Goal: Task Accomplishment & Management: Complete application form

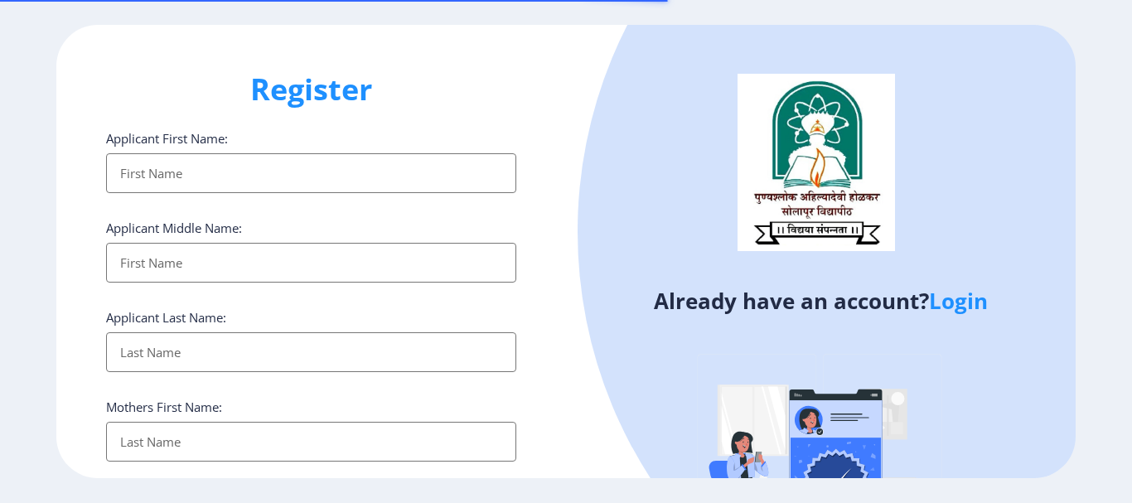
select select
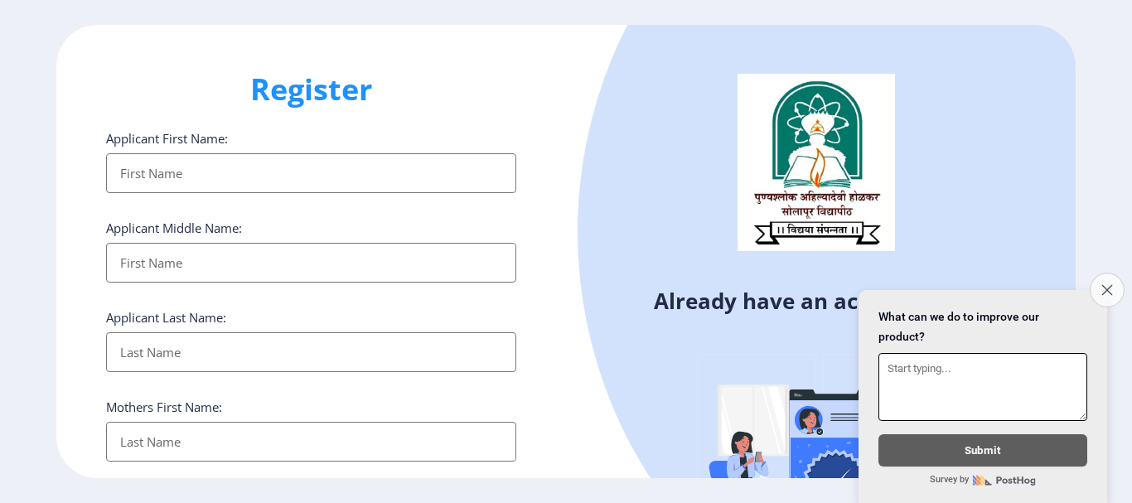
click at [1103, 287] on icon "Close survey" at bounding box center [1106, 289] width 11 height 11
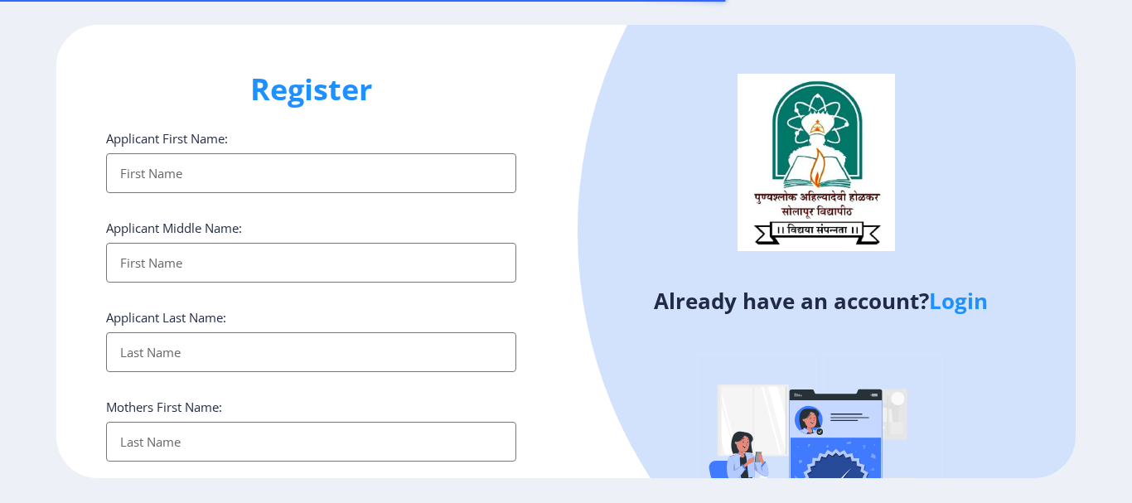
select select
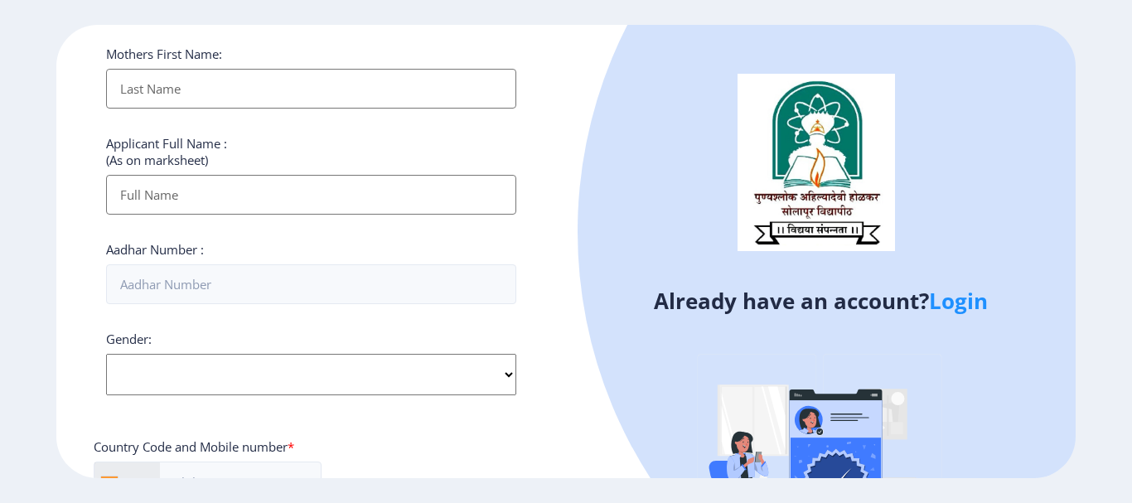
scroll to position [414, 0]
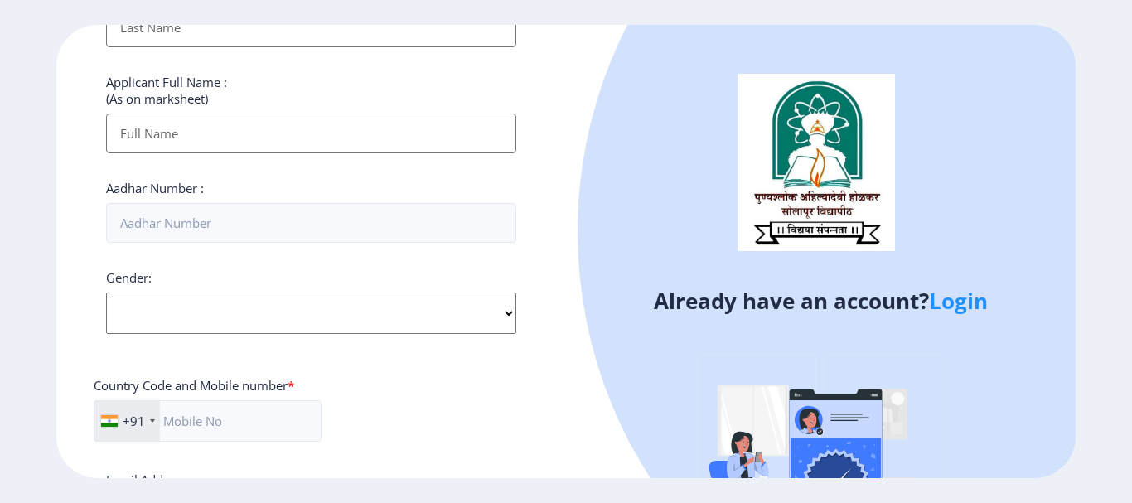
click at [948, 302] on link "Login" at bounding box center [958, 301] width 59 height 30
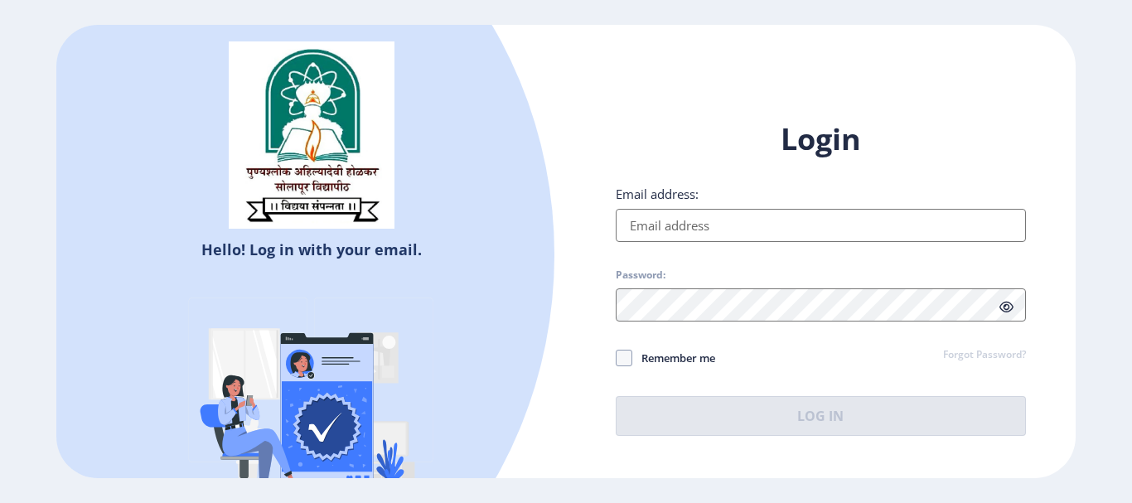
click at [652, 230] on input "Email address:" at bounding box center [821, 225] width 410 height 33
select select
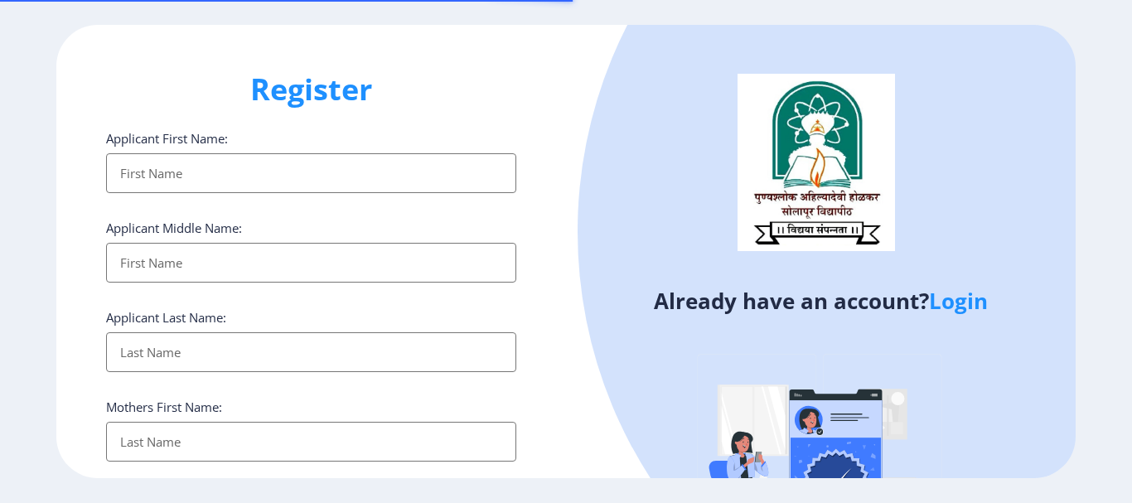
select select
click at [954, 303] on link "Login" at bounding box center [958, 301] width 59 height 30
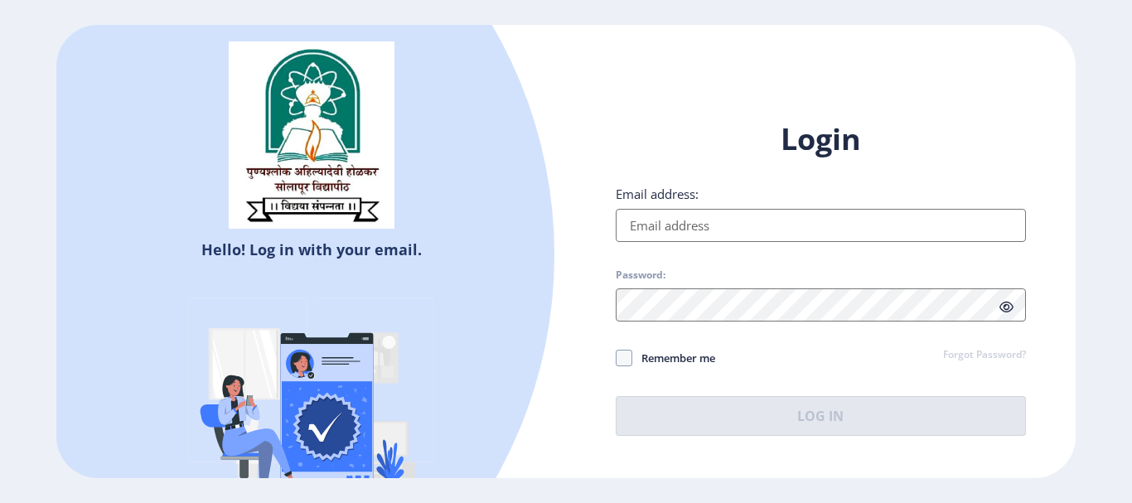
click at [684, 227] on input "Email address:" at bounding box center [821, 225] width 410 height 33
paste input "savitabhad1484"
type input "[EMAIL_ADDRESS][DOMAIN_NAME]"
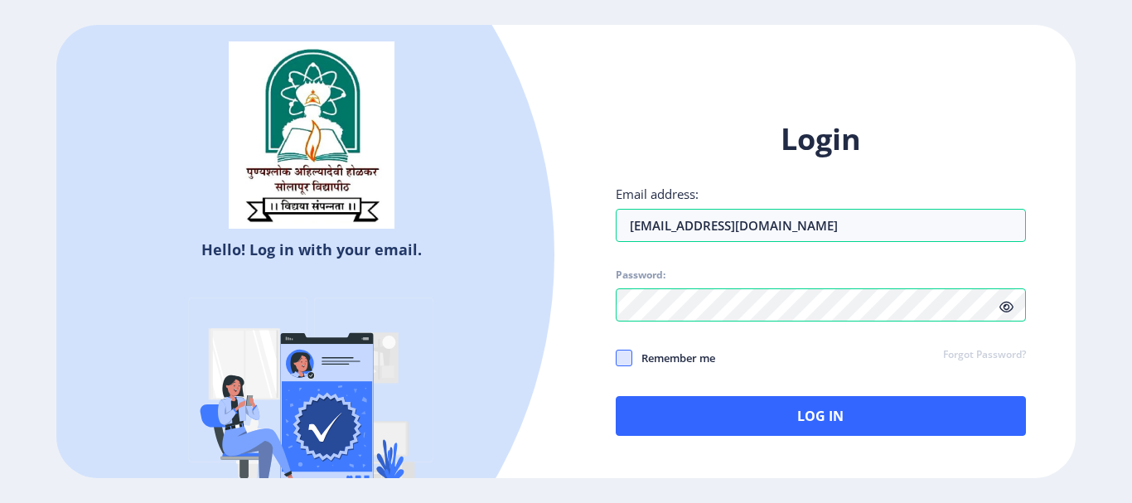
click at [625, 355] on span at bounding box center [624, 358] width 17 height 17
click at [616, 357] on input "Remember me" at bounding box center [616, 357] width 1 height 1
click at [625, 355] on icon at bounding box center [623, 358] width 7 height 17
click at [616, 357] on input "Remember me" at bounding box center [616, 357] width 1 height 1
checkbox input "false"
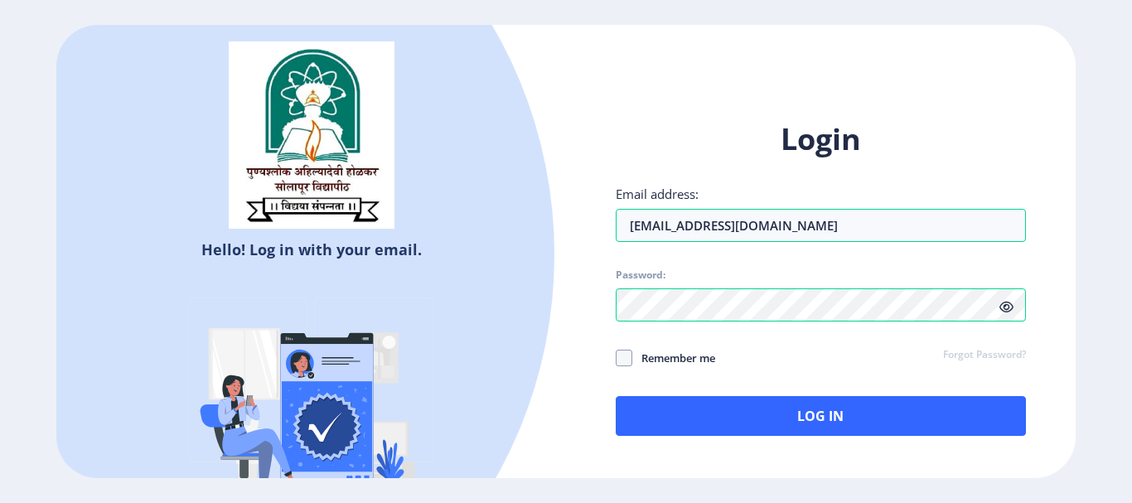
click at [1008, 305] on icon at bounding box center [1006, 307] width 14 height 12
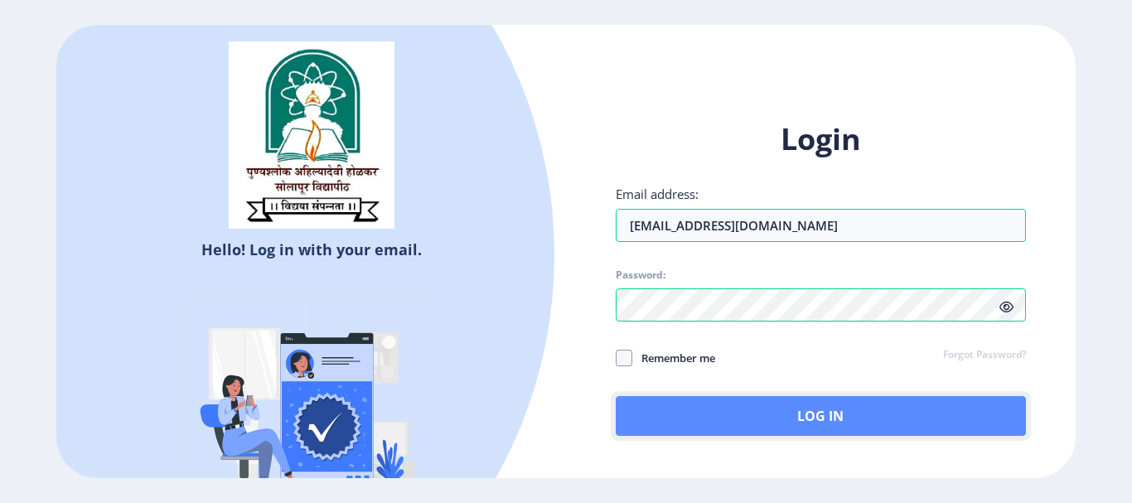
click at [775, 418] on button "Log In" at bounding box center [821, 416] width 410 height 40
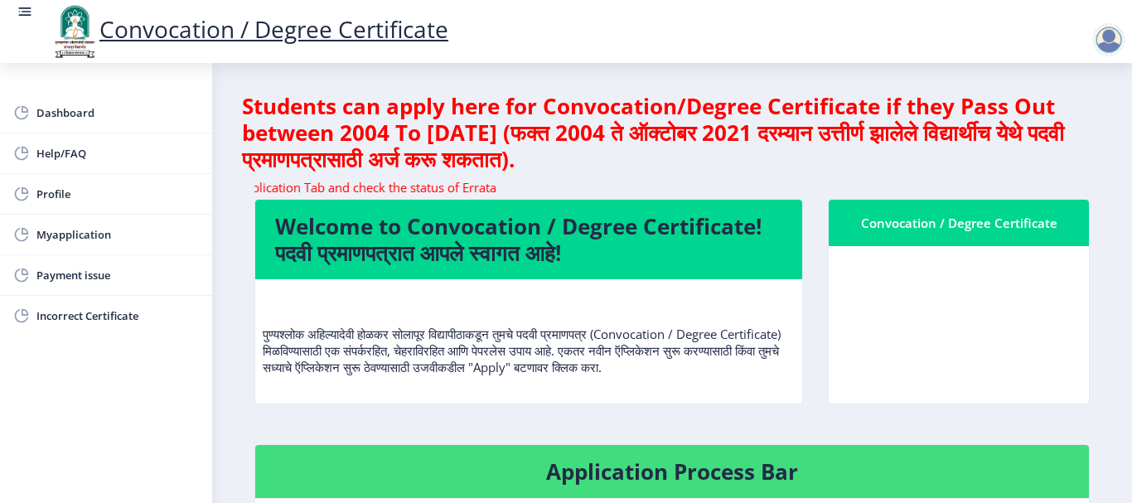
click at [1024, 225] on div "Convocation / Degree Certificate" at bounding box center [958, 223] width 220 height 20
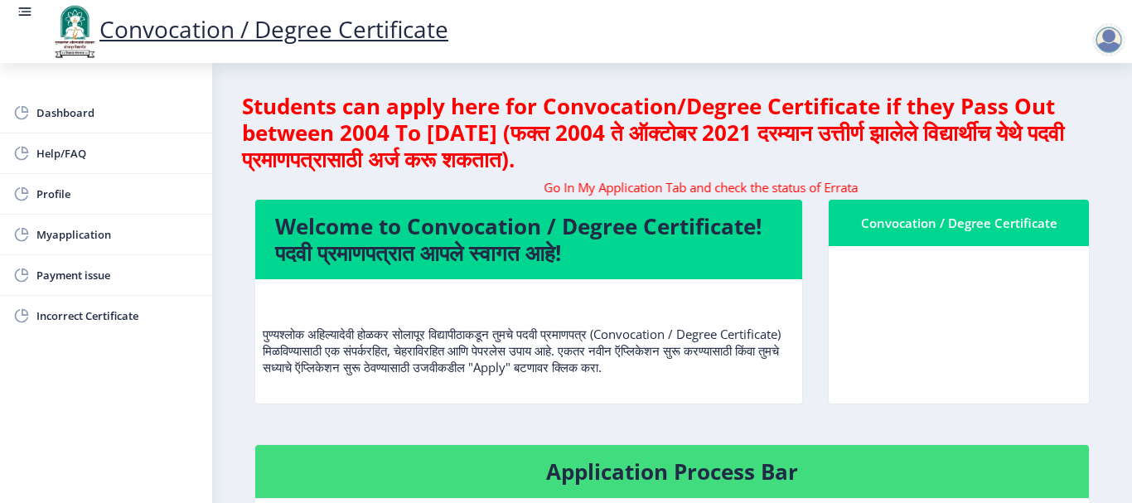
click at [974, 218] on div "Convocation / Degree Certificate" at bounding box center [958, 223] width 220 height 20
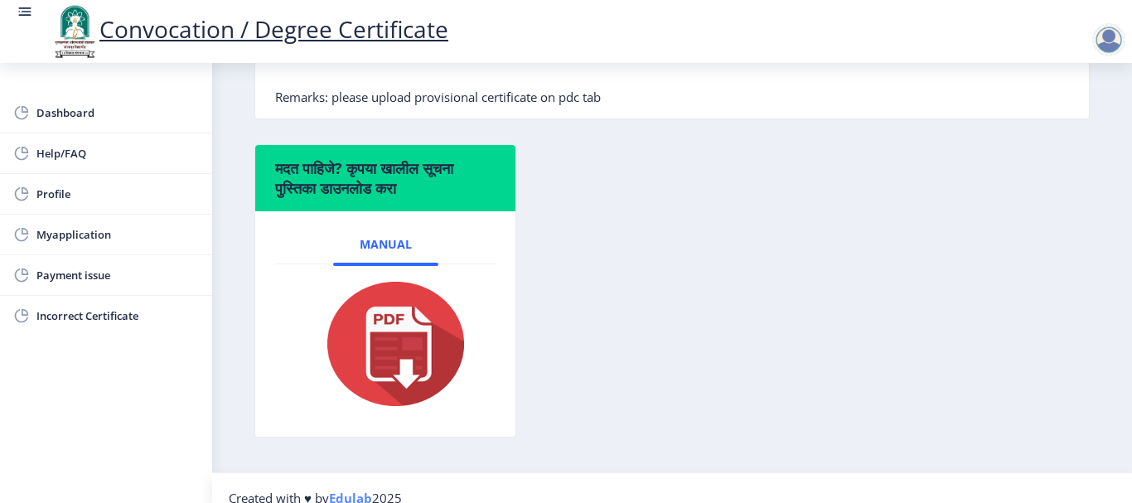
scroll to position [549, 0]
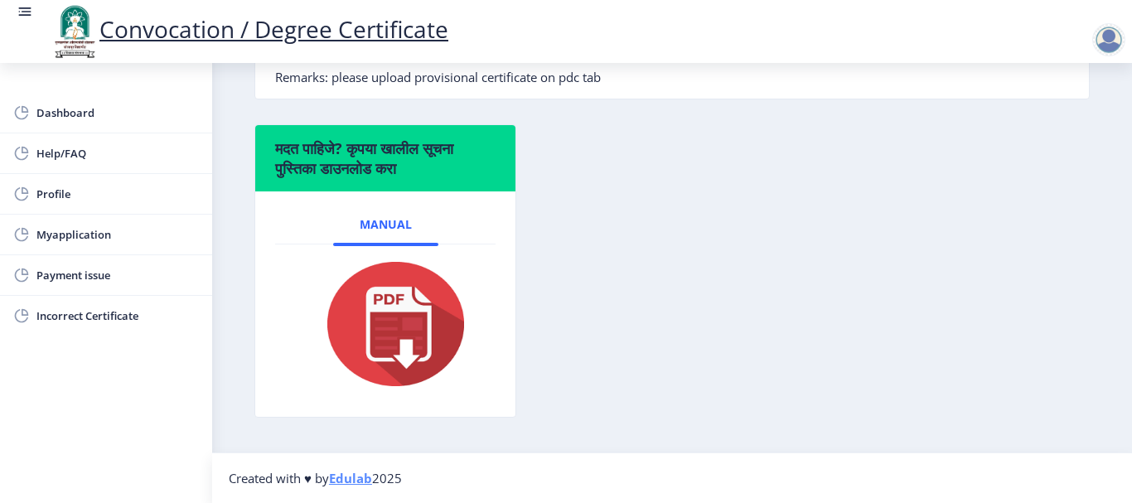
click at [394, 307] on img at bounding box center [385, 324] width 166 height 133
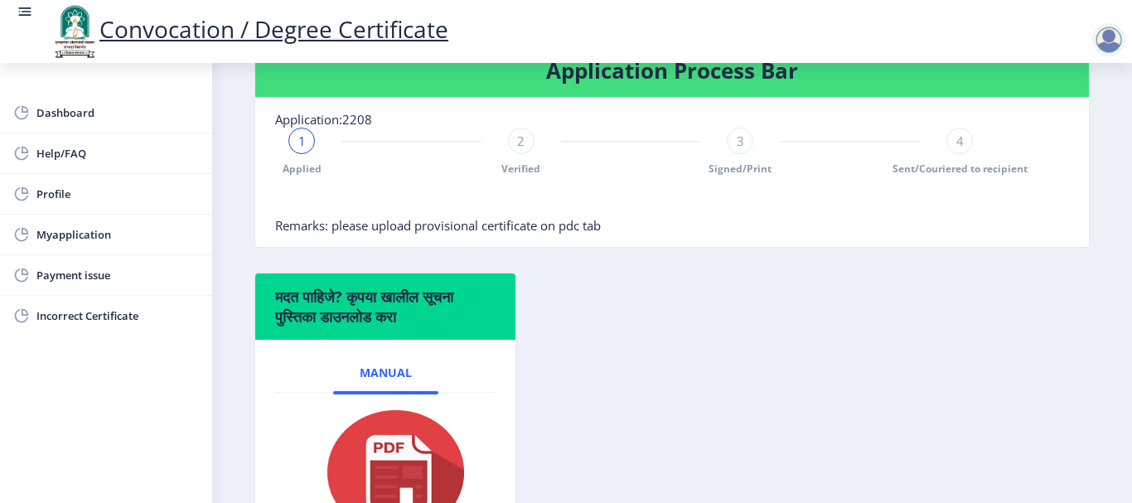
scroll to position [384, 0]
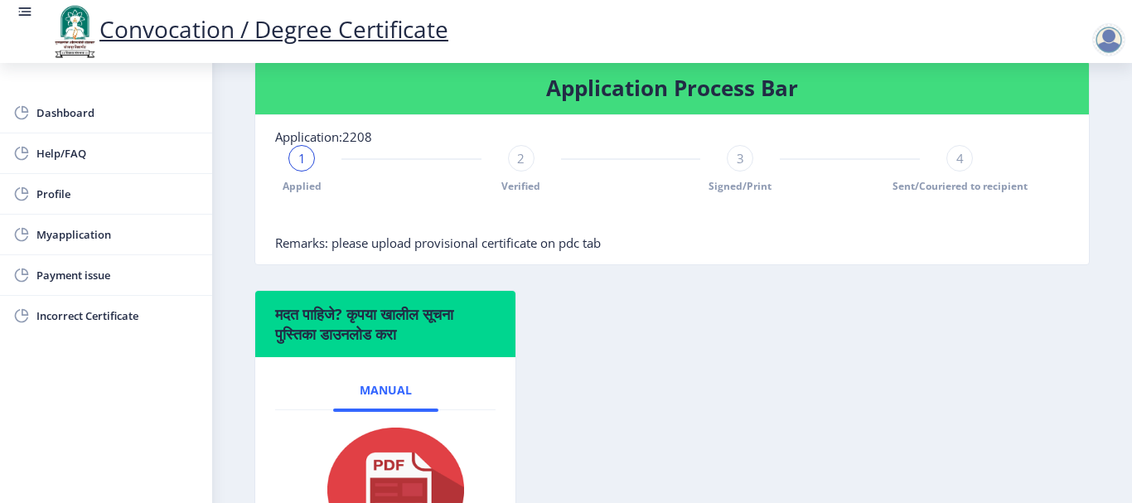
click at [298, 164] on span "1" at bounding box center [301, 158] width 7 height 17
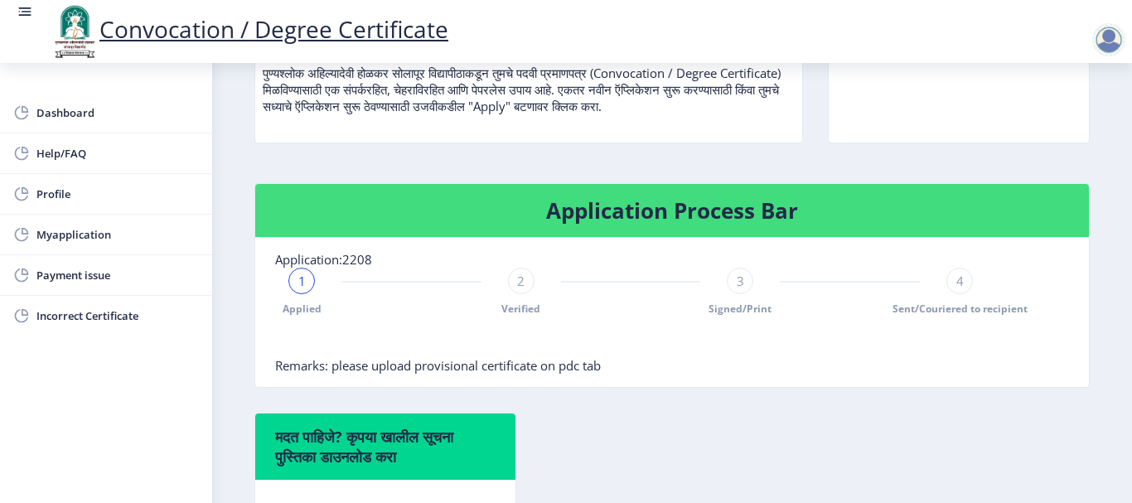
scroll to position [301, 0]
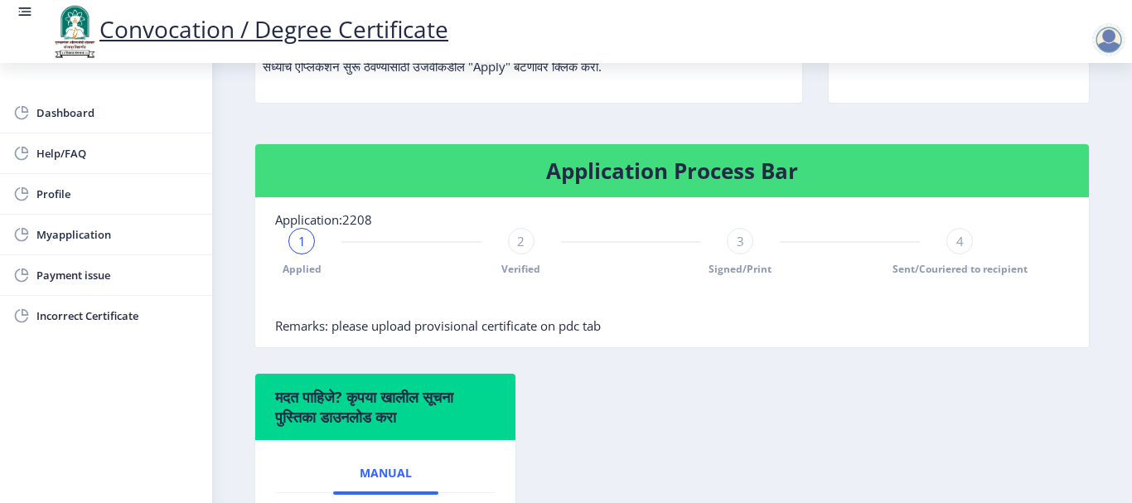
click at [701, 153] on nb-card-header "Application Process Bar" at bounding box center [672, 171] width 834 height 54
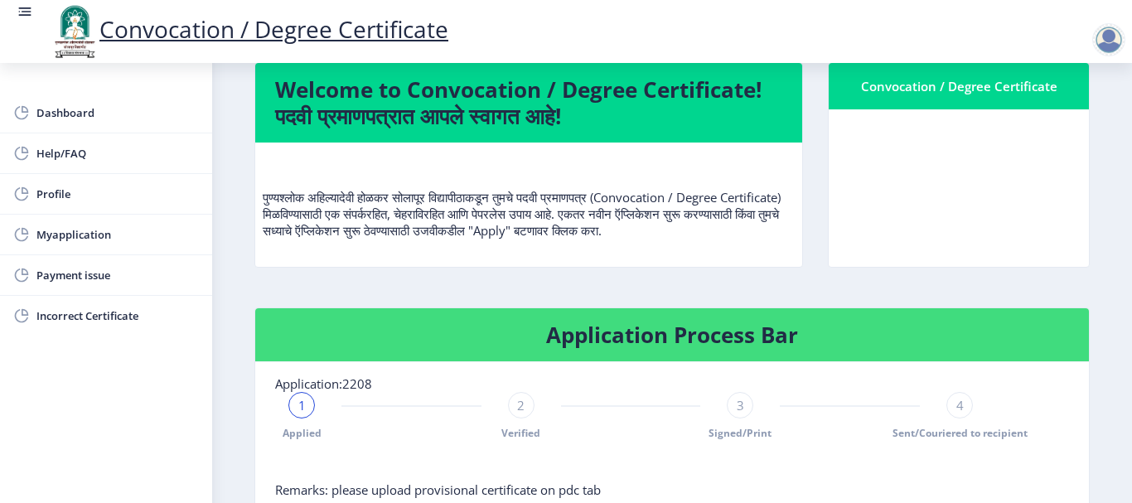
scroll to position [166, 0]
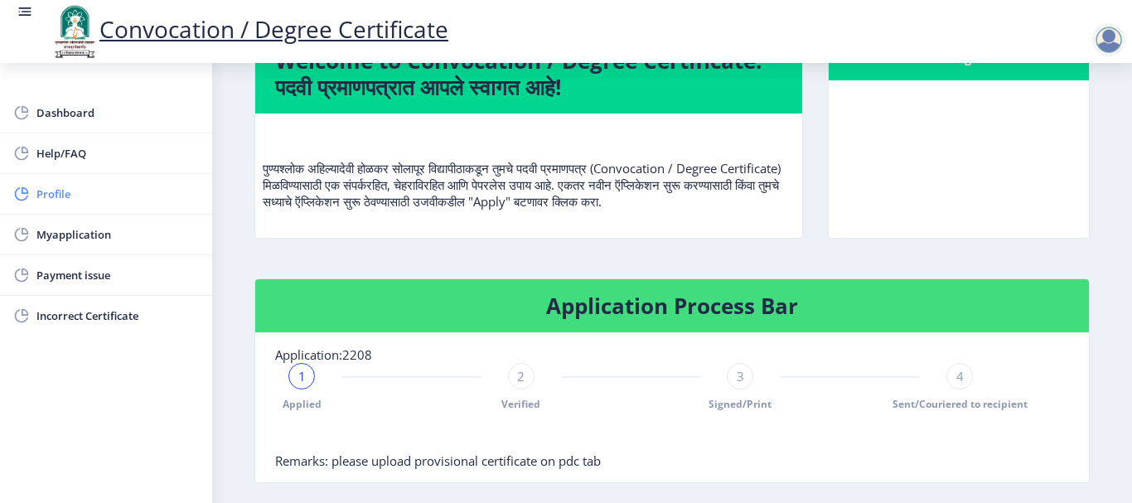
click at [77, 201] on span "Profile" at bounding box center [117, 194] width 162 height 20
select select
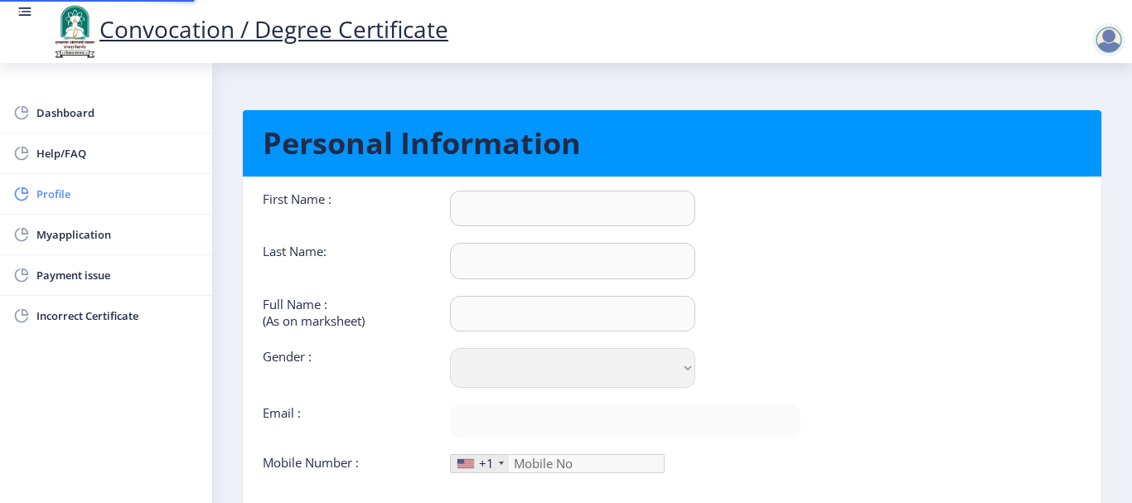
type input "SAVITA"
type input "[PERSON_NAME]"
type input "[PERSON_NAME] GAUTAM"
select select "[DEMOGRAPHIC_DATA]"
type input "[EMAIL_ADDRESS][DOMAIN_NAME]"
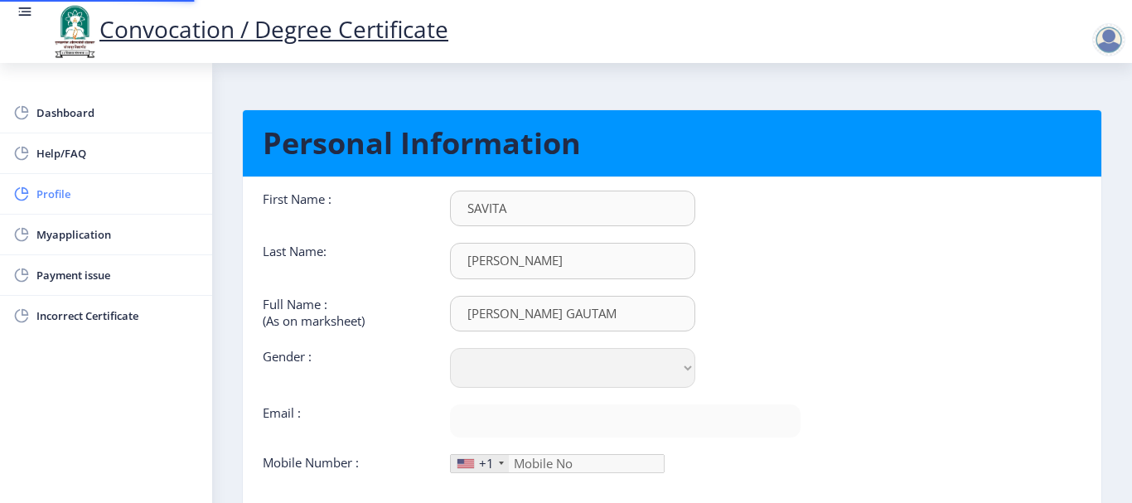
type input "9970230388"
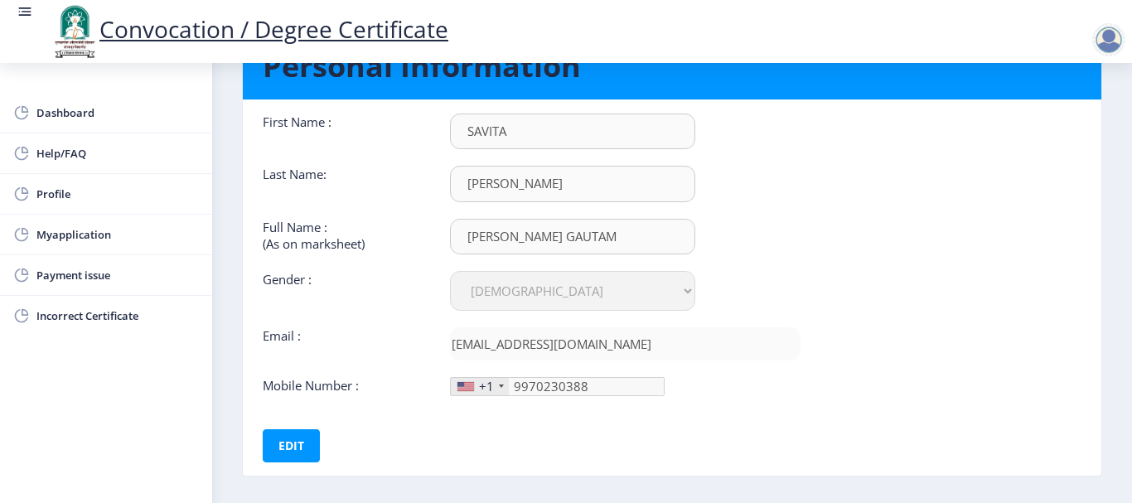
scroll to position [152, 0]
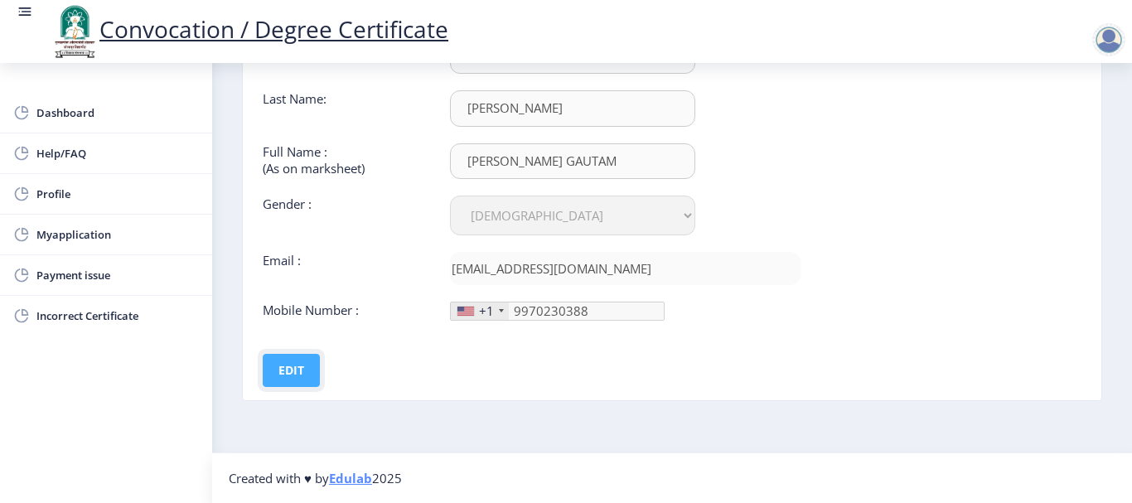
click at [278, 373] on button "Edit" at bounding box center [291, 370] width 57 height 33
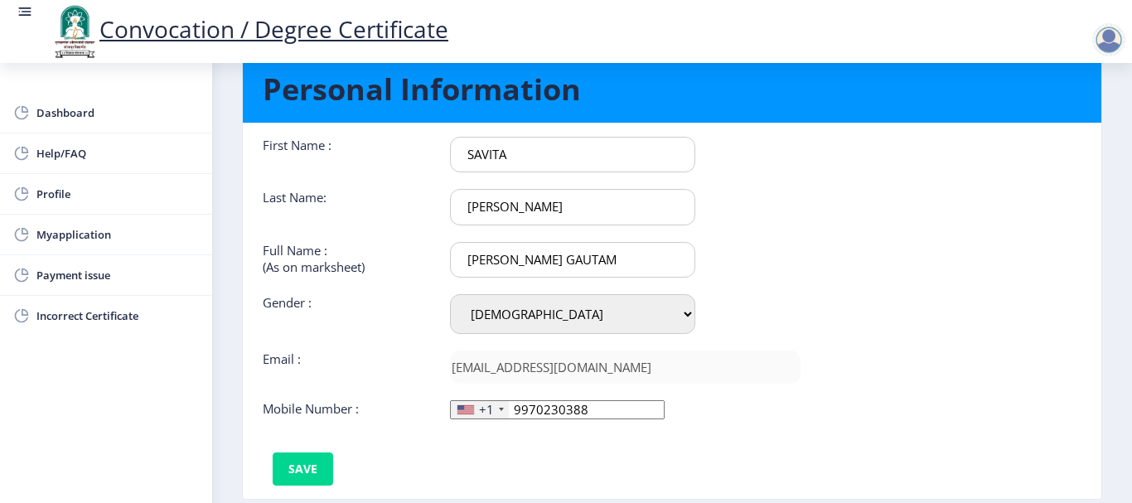
scroll to position [83, 0]
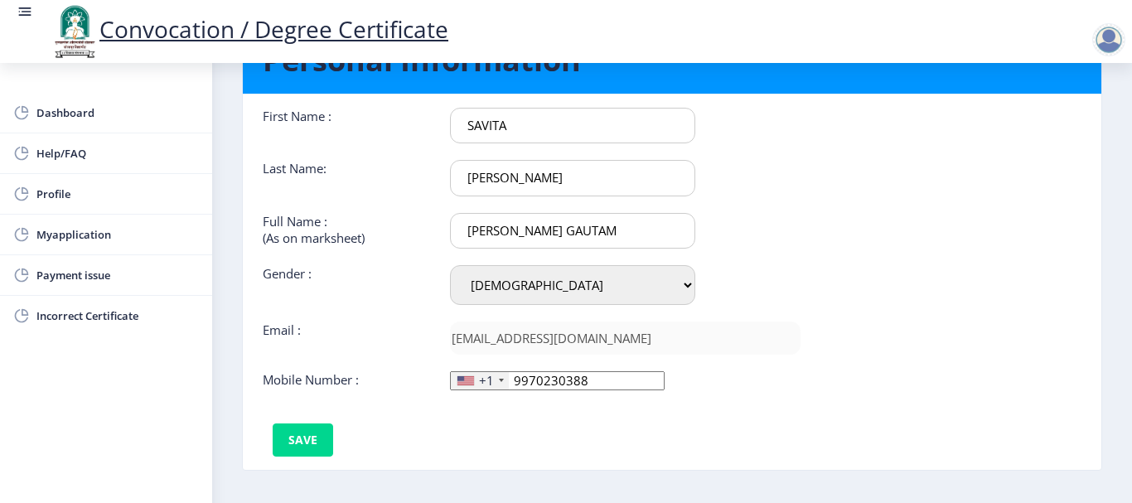
click at [549, 225] on input "[PERSON_NAME] GAUTAM" at bounding box center [572, 231] width 245 height 36
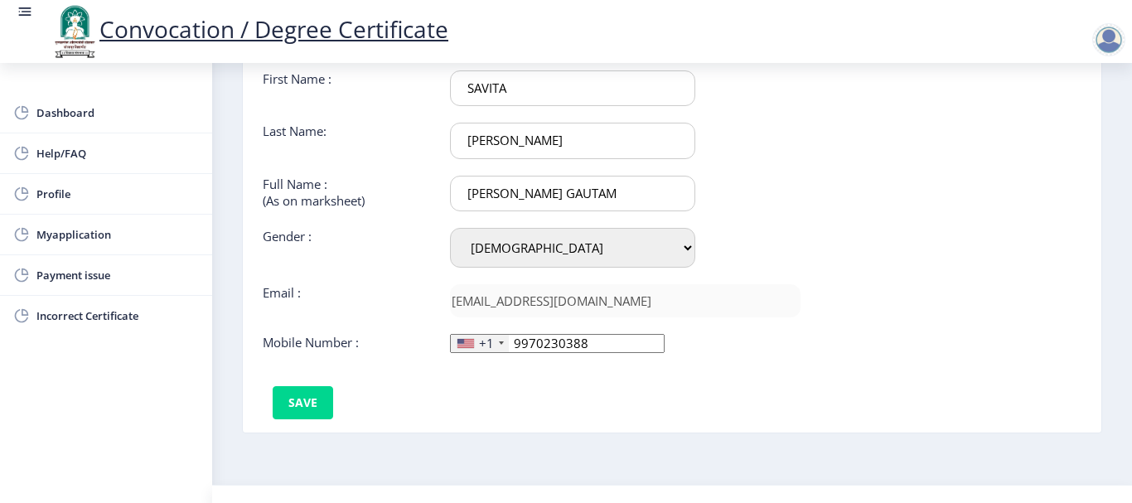
scroll to position [152, 0]
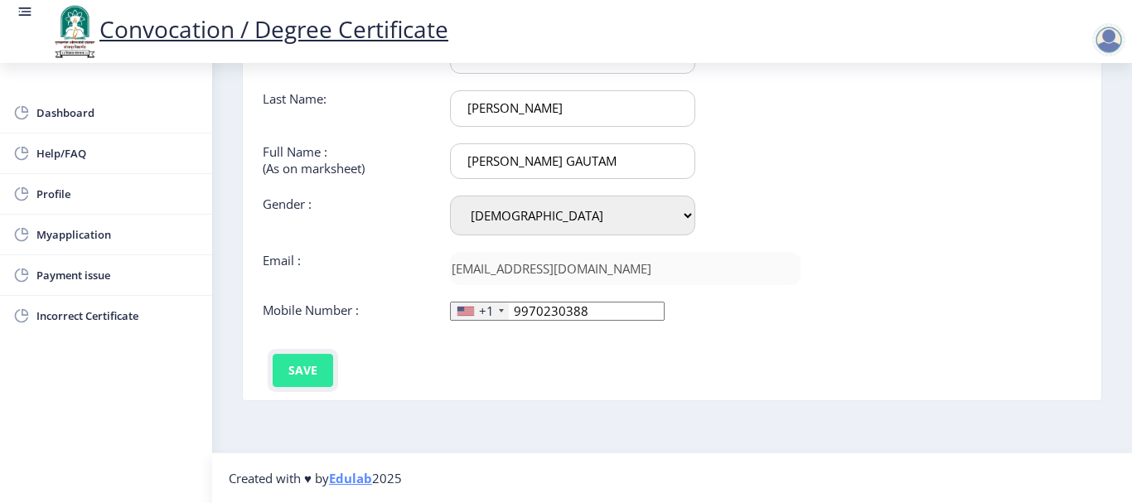
click at [296, 379] on button "Save" at bounding box center [303, 370] width 60 height 33
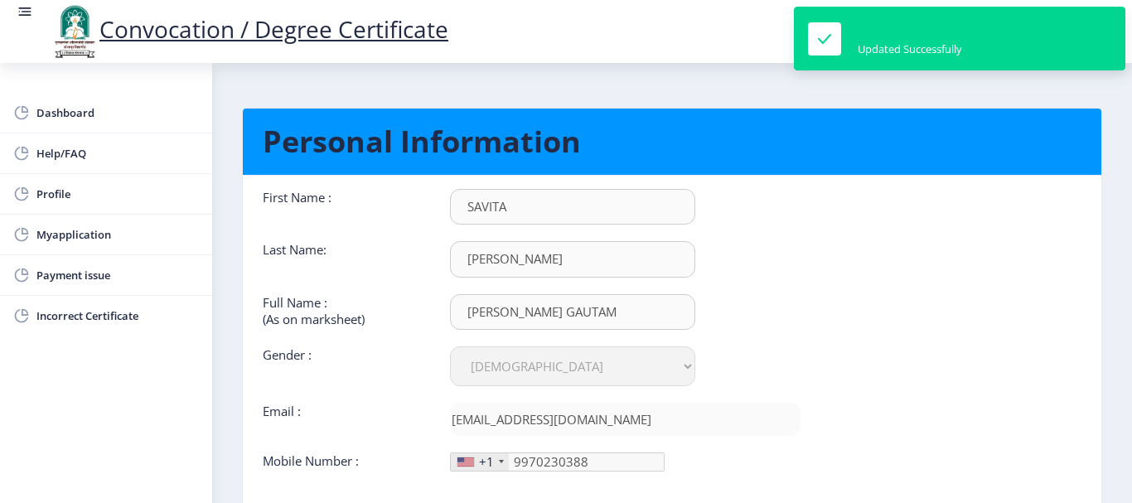
scroll to position [0, 0]
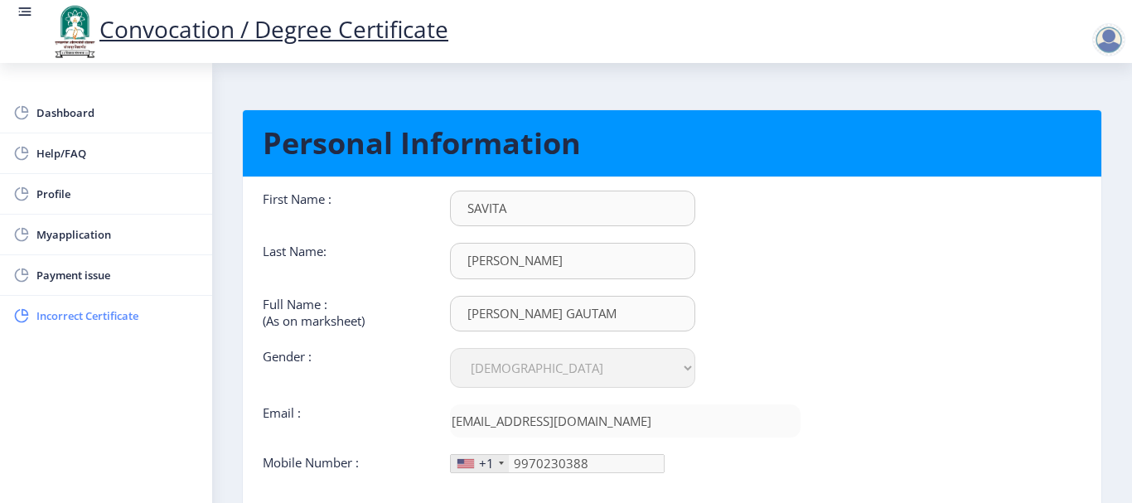
click at [91, 321] on span "Incorrect Certificate" at bounding box center [117, 316] width 162 height 20
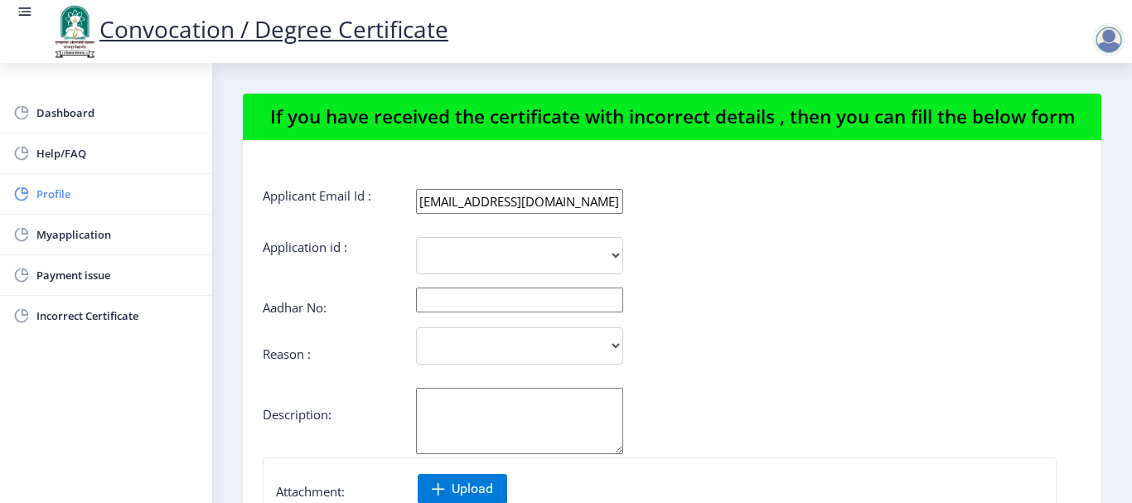
click at [53, 204] on link "Profile" at bounding box center [106, 194] width 212 height 40
select select
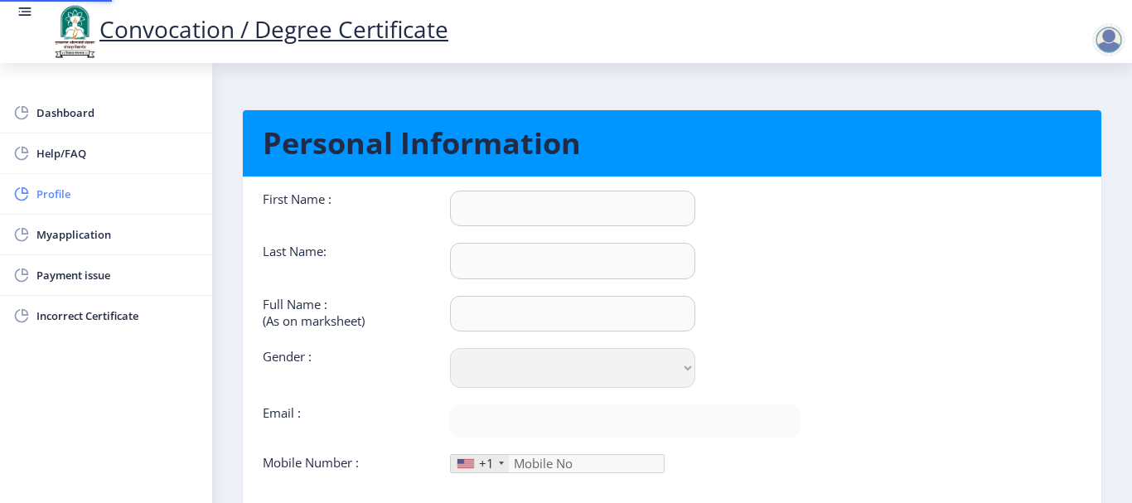
type input "SAVITA"
type input "[PERSON_NAME]"
type input "[PERSON_NAME] GAUTAM"
select select "[DEMOGRAPHIC_DATA]"
type input "[EMAIL_ADDRESS][DOMAIN_NAME]"
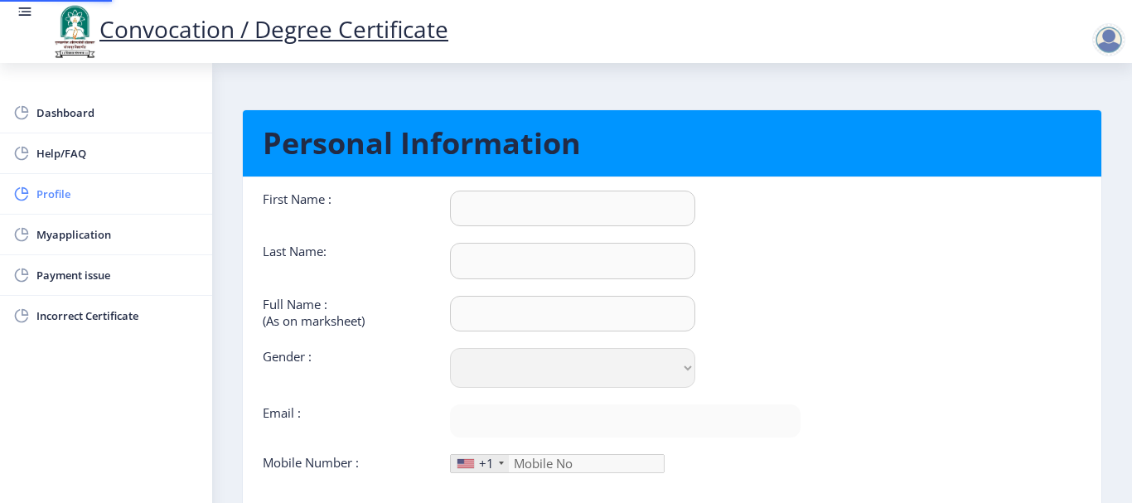
type input "9970230388"
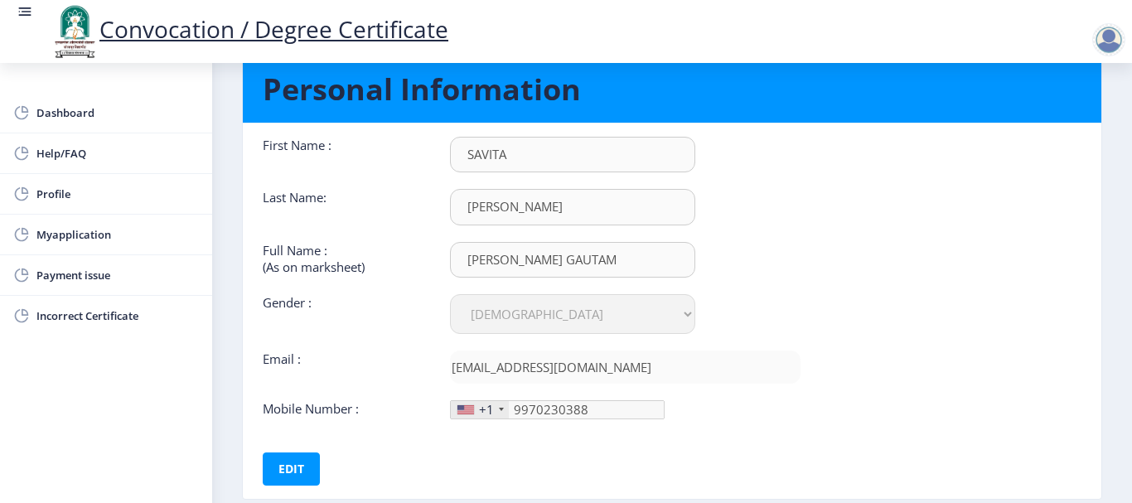
scroll to position [152, 0]
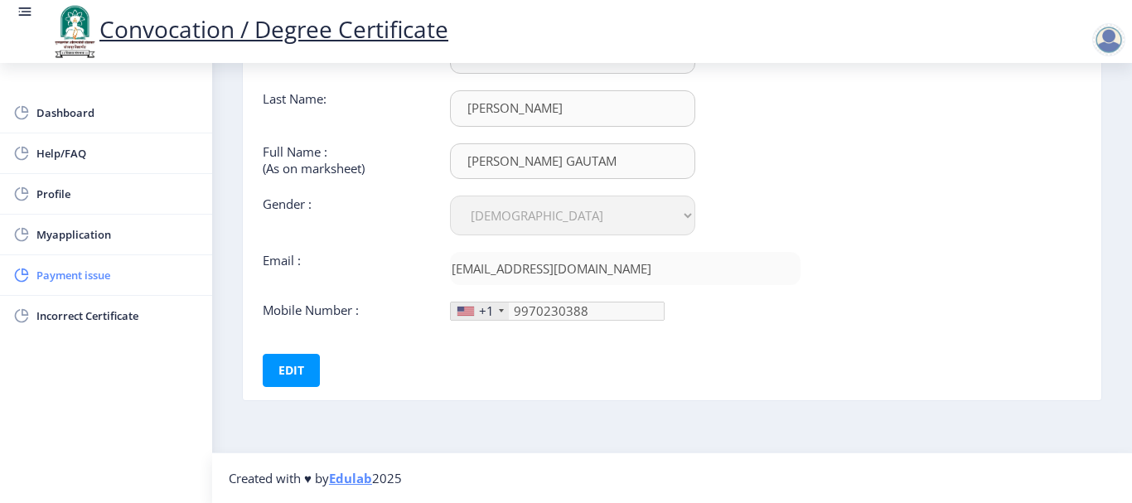
click at [94, 278] on span "Payment issue" at bounding box center [117, 275] width 162 height 20
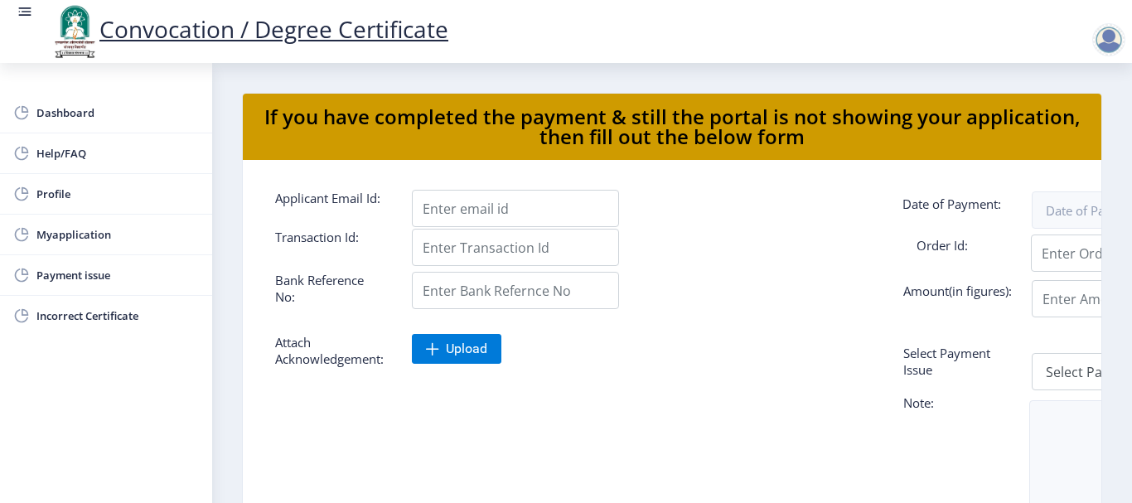
click at [744, 389] on div "Attach Acknowledgement: Upload Select Payment Issue Select Payment Issue Single…" at bounding box center [672, 362] width 819 height 56
click at [744, 390] on div "Attach Acknowledgement: Upload Select Payment Issue Select Payment Issue Single…" at bounding box center [672, 362] width 819 height 56
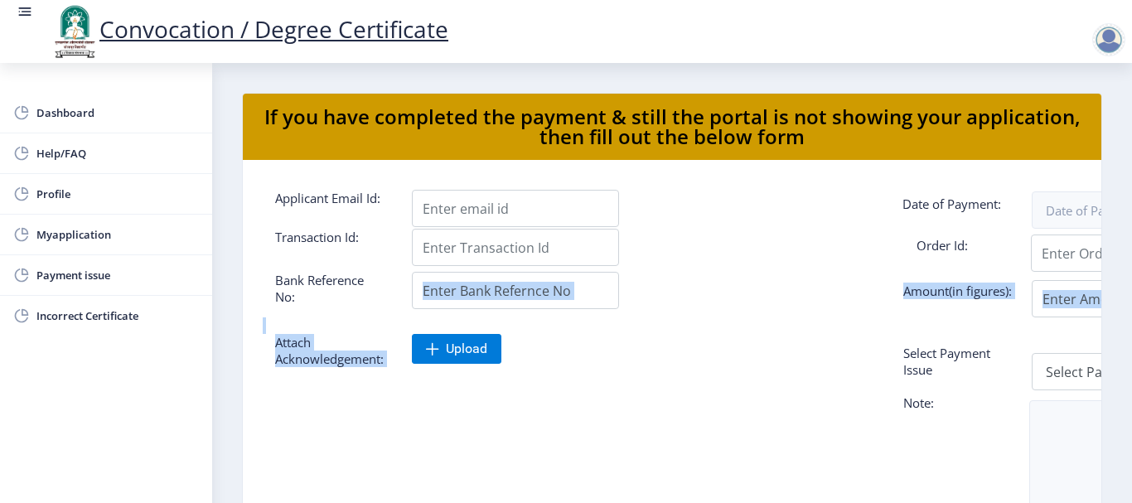
drag, startPoint x: 795, startPoint y: 317, endPoint x: 679, endPoint y: 349, distance: 120.2
click at [679, 349] on form "Applicant Email Id: Date of Payment: Transaction Id: Order Id: Bank Reference N…" at bounding box center [672, 442] width 819 height 505
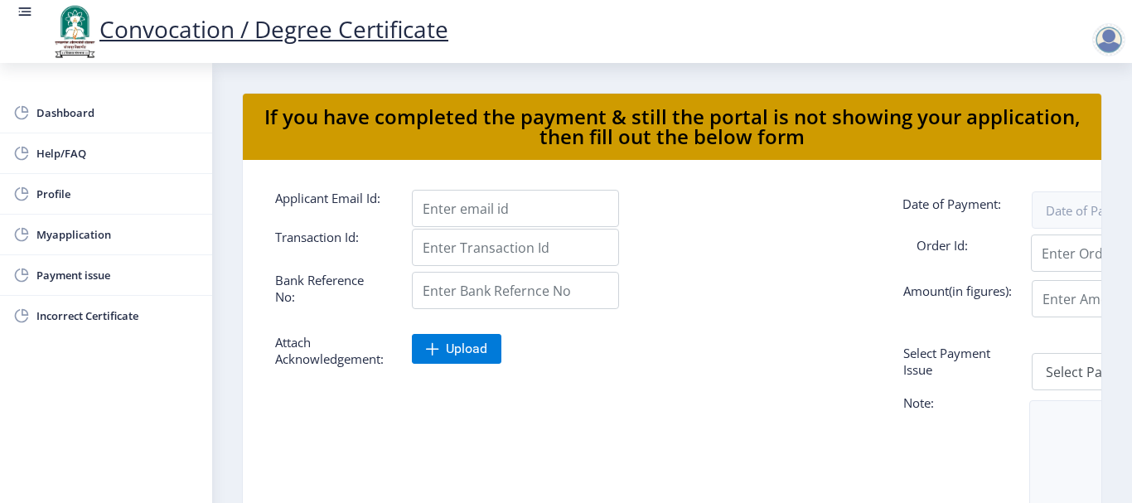
click at [460, 451] on div at bounding box center [604, 473] width 682 height 101
click at [110, 102] on link "Dashboard" at bounding box center [106, 113] width 212 height 40
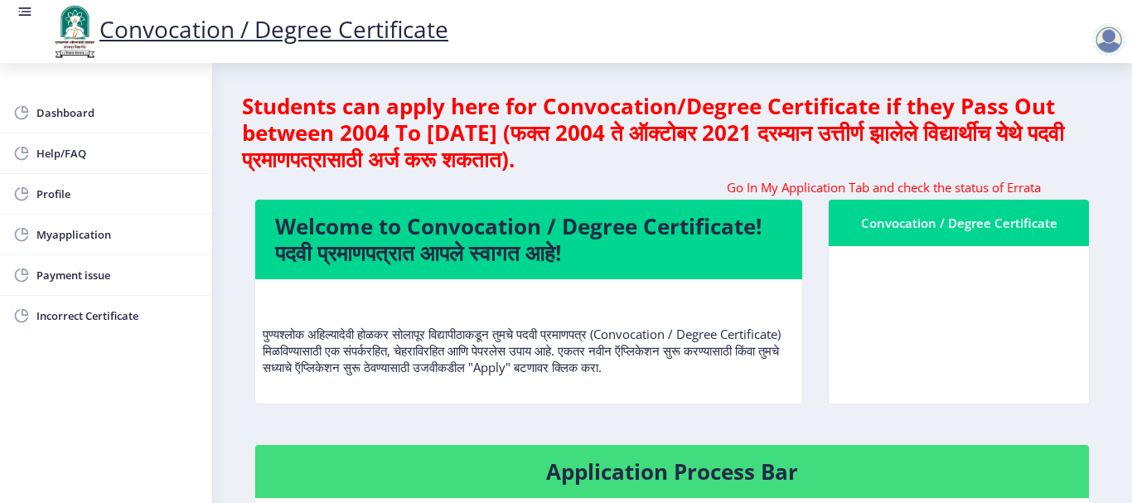
click at [962, 188] on marquee "Go In My Application Tab and check the status of Errata" at bounding box center [671, 187] width 835 height 17
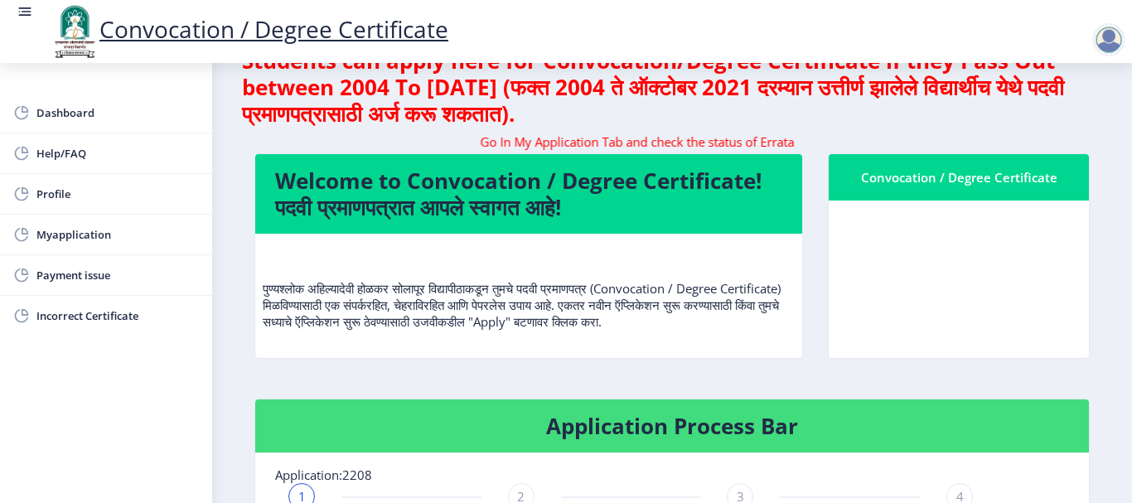
scroll to position [166, 0]
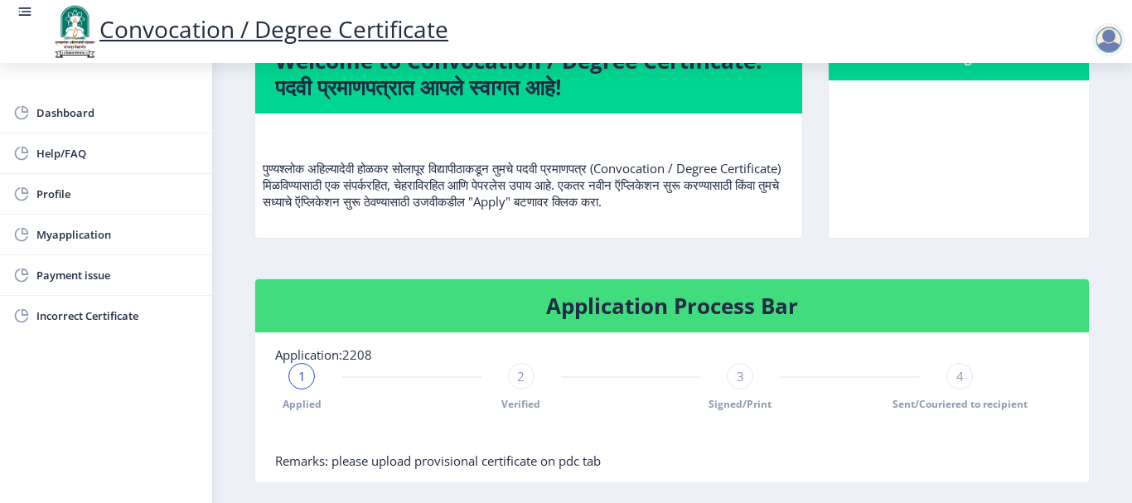
click at [698, 308] on h4 "Application Process Bar" at bounding box center [672, 305] width 794 height 27
drag, startPoint x: 715, startPoint y: 306, endPoint x: 766, endPoint y: 306, distance: 51.4
click at [717, 306] on h4 "Application Process Bar" at bounding box center [672, 305] width 794 height 27
click at [766, 306] on h4 "Application Process Bar" at bounding box center [672, 305] width 794 height 27
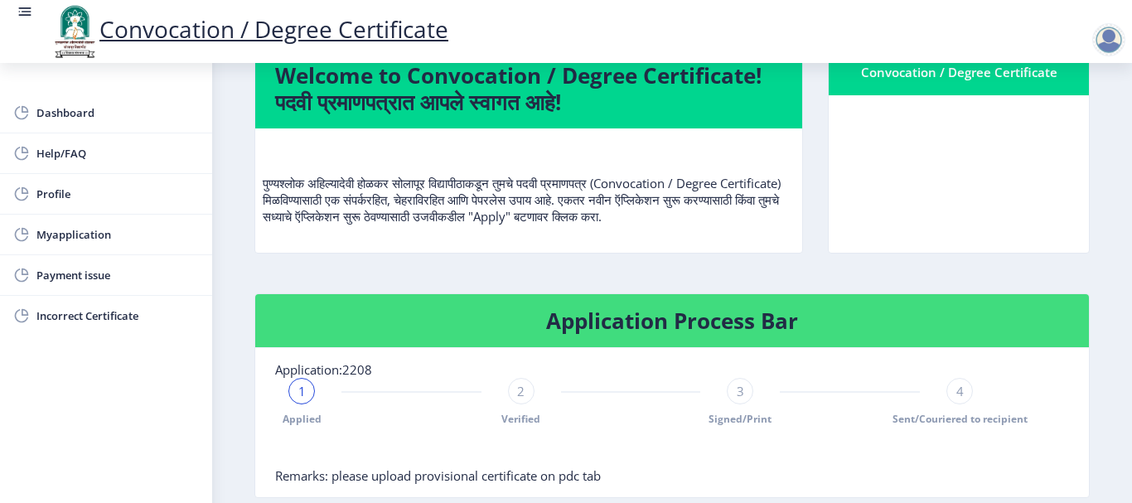
scroll to position [0, 0]
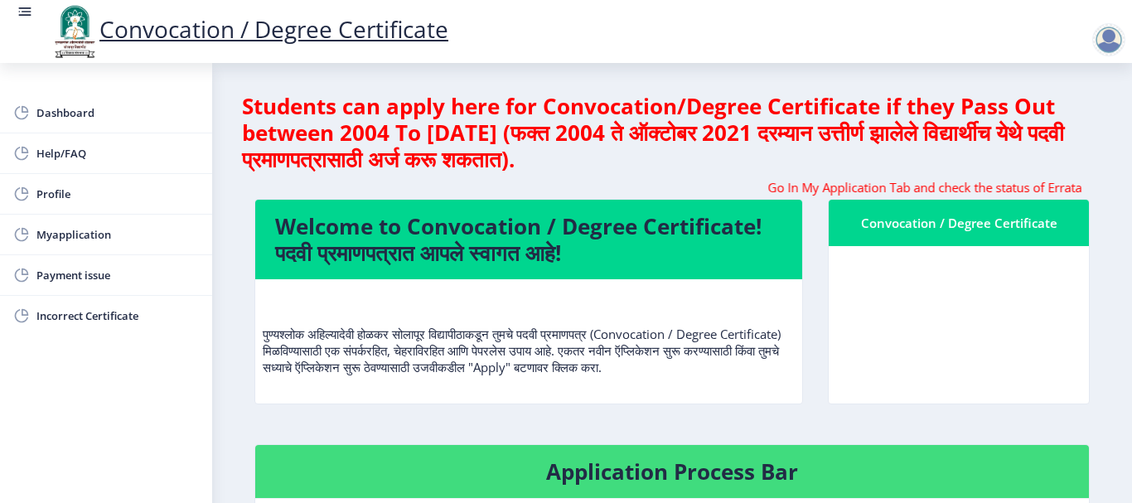
click at [548, 190] on marquee "Go In My Application Tab and check the status of Errata" at bounding box center [671, 187] width 835 height 17
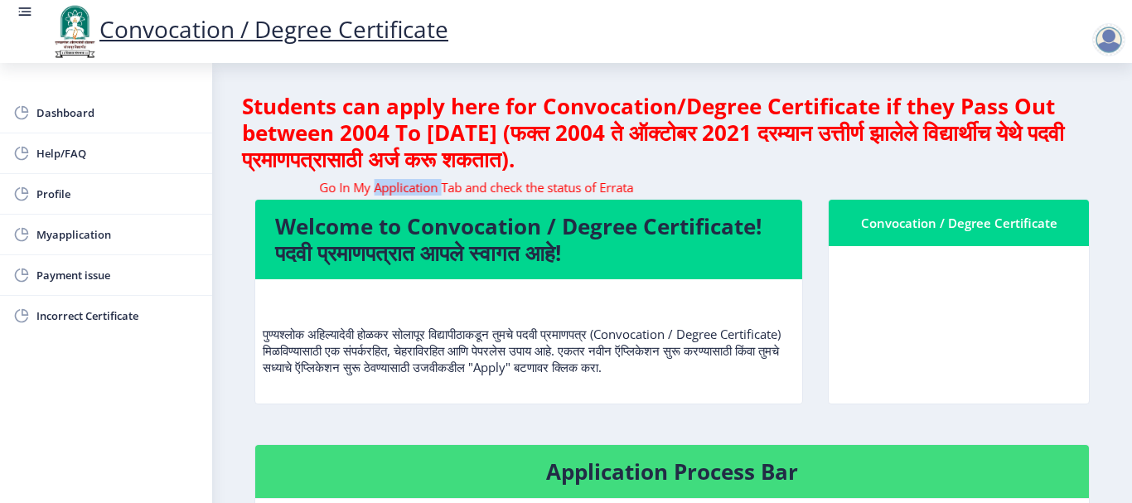
click at [548, 189] on marquee "Go In My Application Tab and check the status of Errata" at bounding box center [671, 187] width 835 height 17
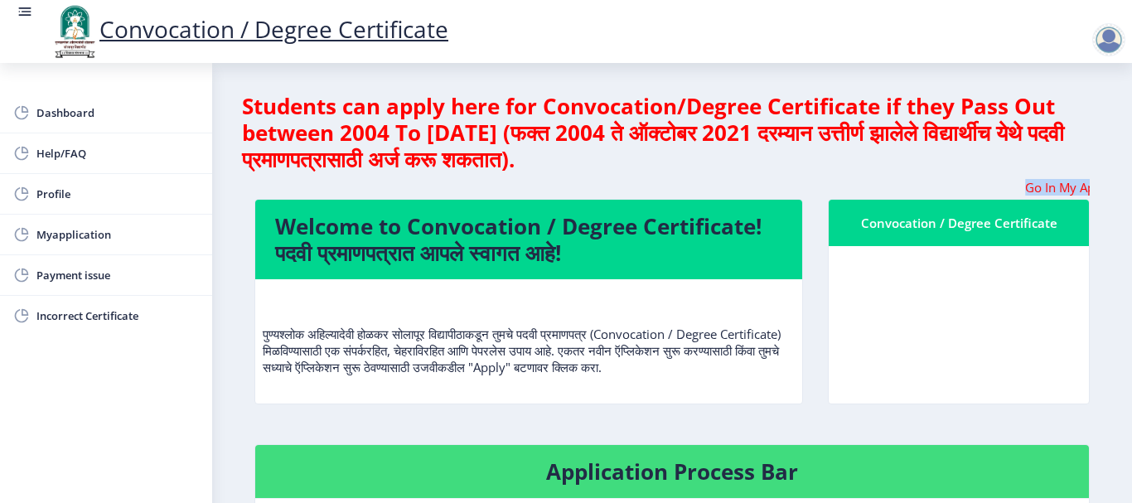
click at [548, 188] on marquee "Go In My Application Tab and check the status of Errata" at bounding box center [671, 187] width 835 height 17
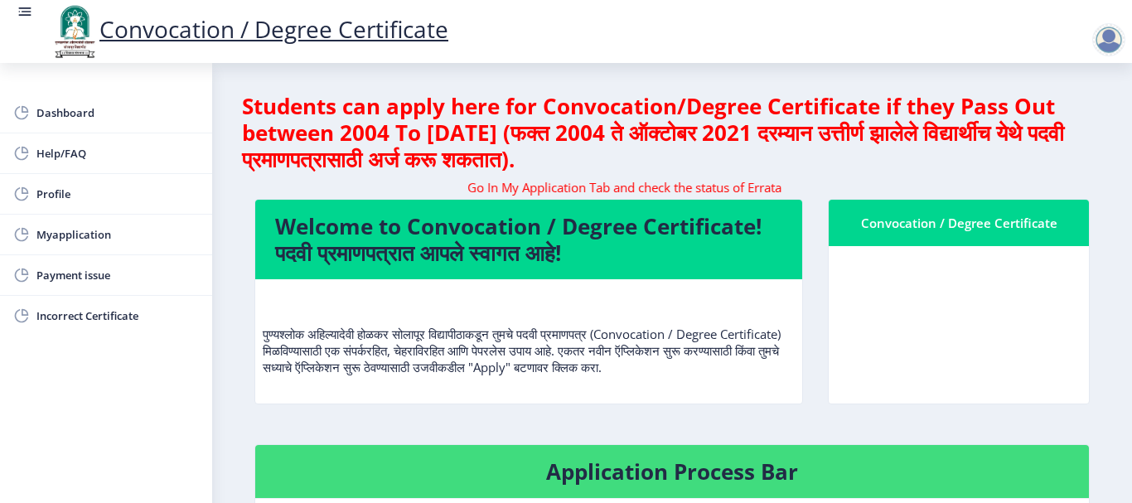
click at [956, 355] on nb-card-body at bounding box center [959, 324] width 260 height 157
click at [79, 200] on span "Profile" at bounding box center [117, 194] width 162 height 20
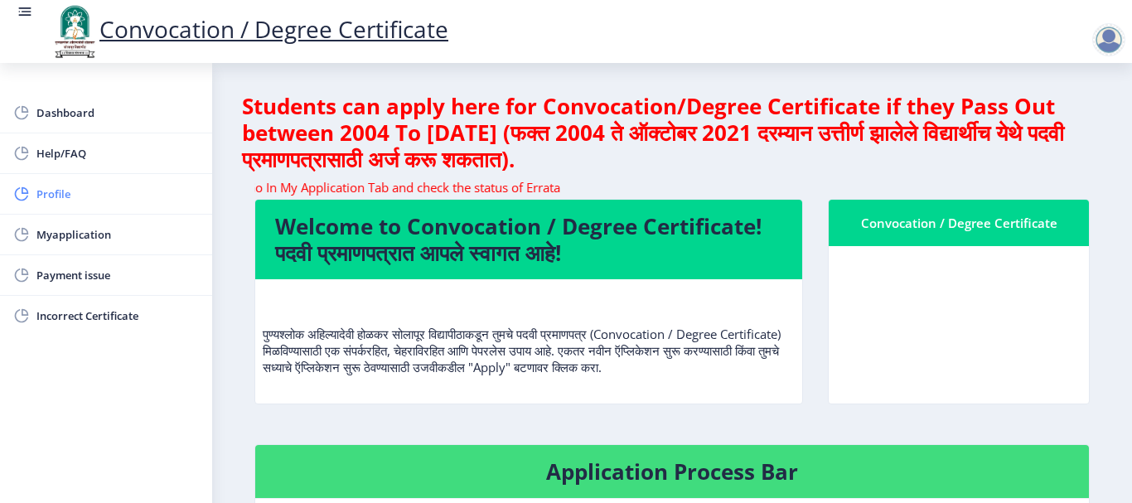
select select
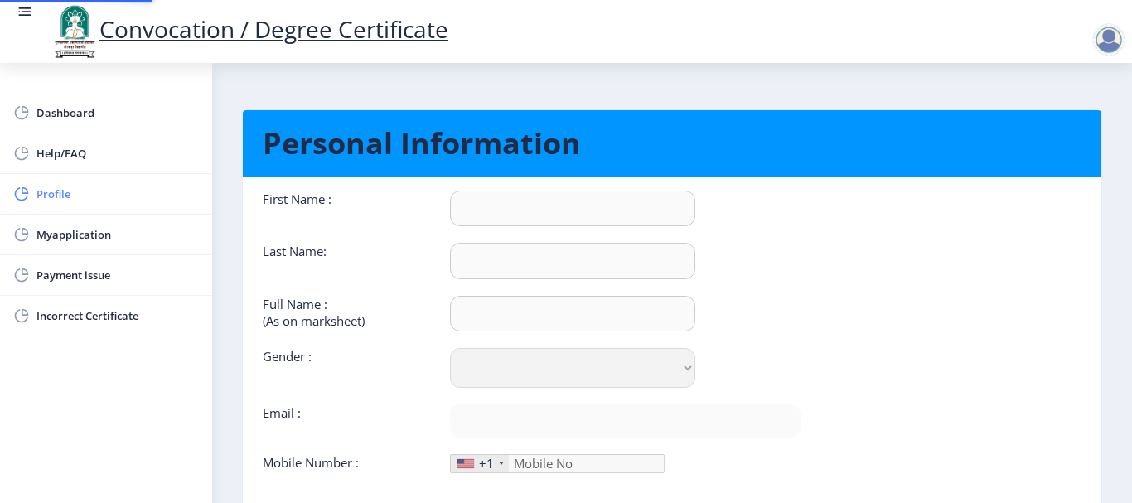
type input "SAVITA"
type input "[PERSON_NAME]"
type input "[PERSON_NAME] GAUTAM"
select select "[DEMOGRAPHIC_DATA]"
type input "[EMAIL_ADDRESS][DOMAIN_NAME]"
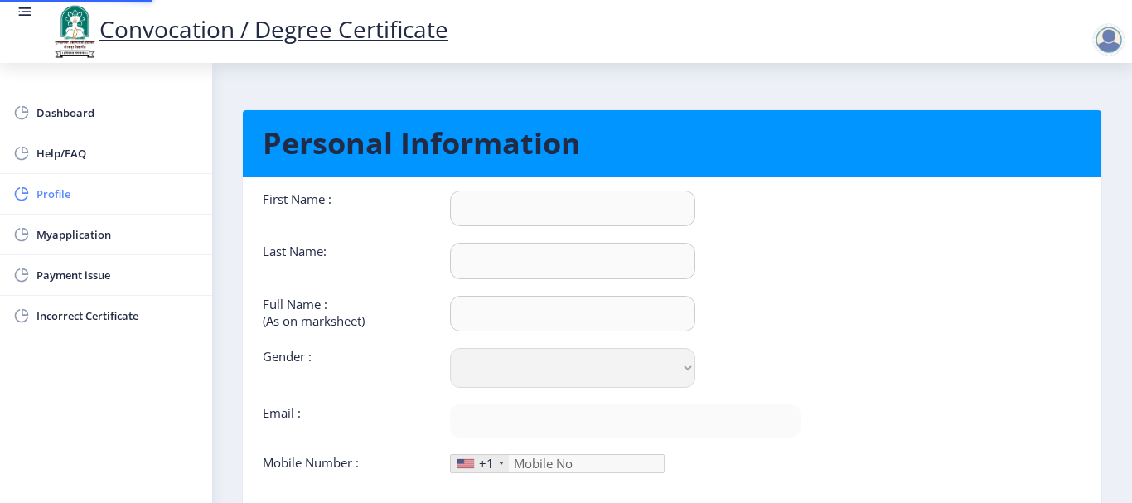
type input "9970230388"
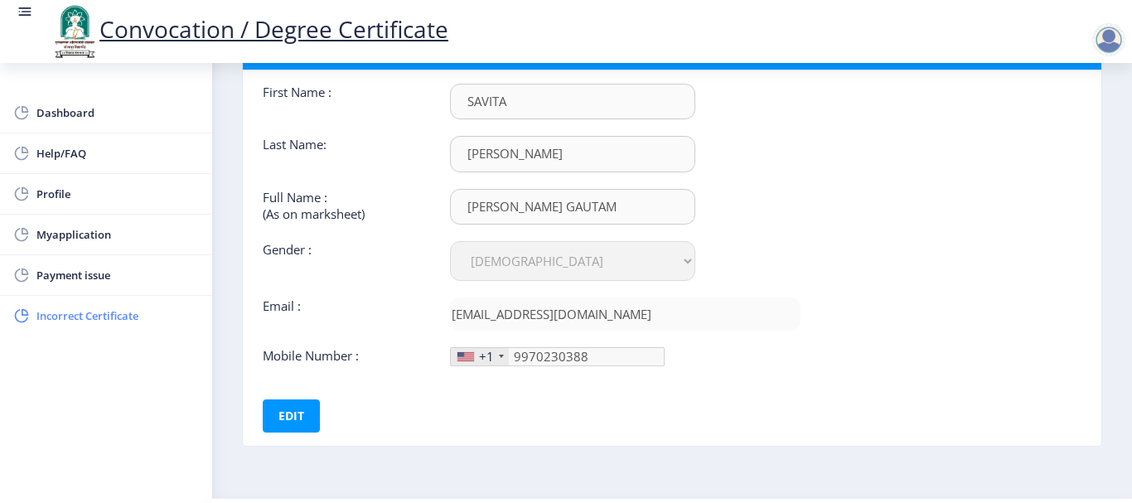
scroll to position [70, 0]
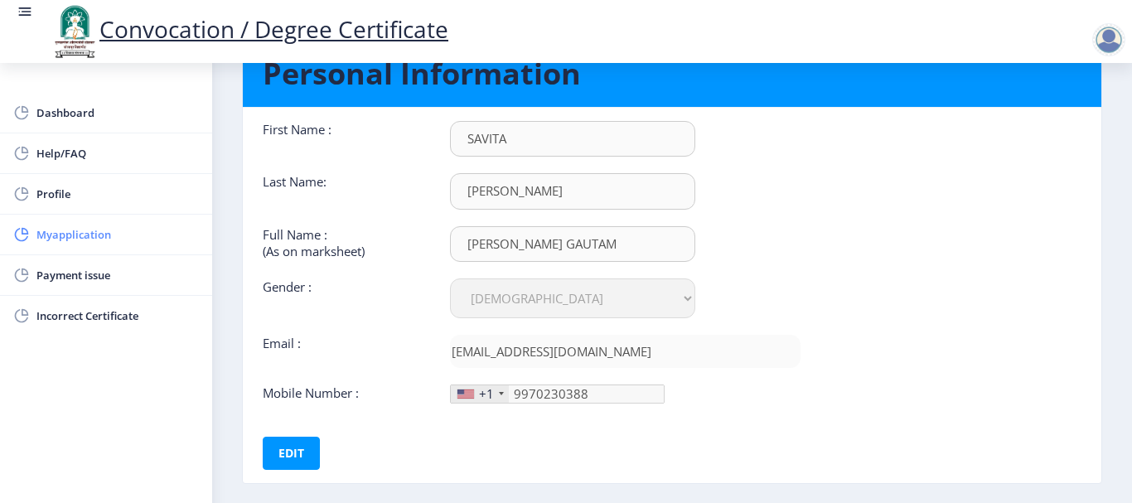
click at [60, 234] on span "Myapplication" at bounding box center [117, 235] width 162 height 20
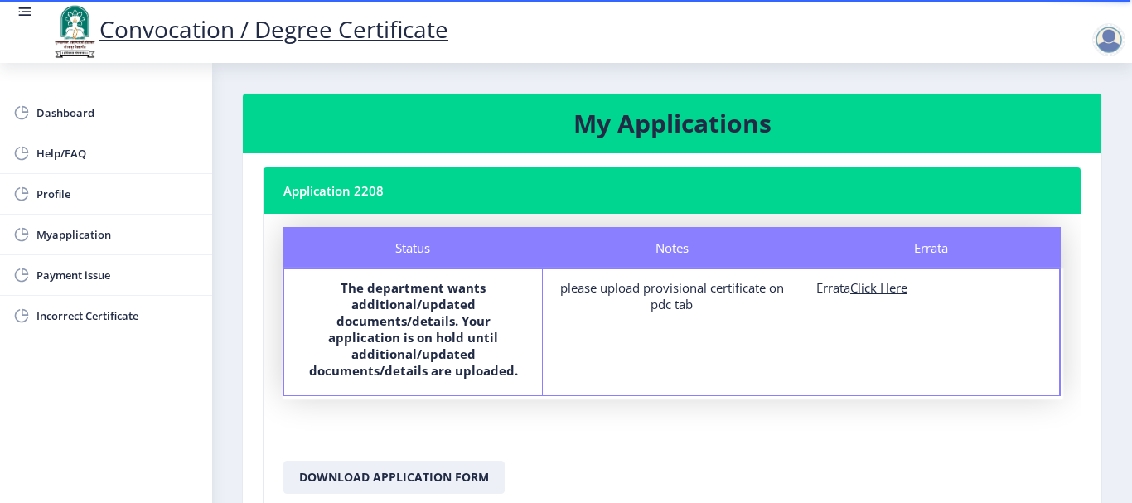
click at [892, 283] on u "Click Here" at bounding box center [878, 287] width 57 height 17
select select
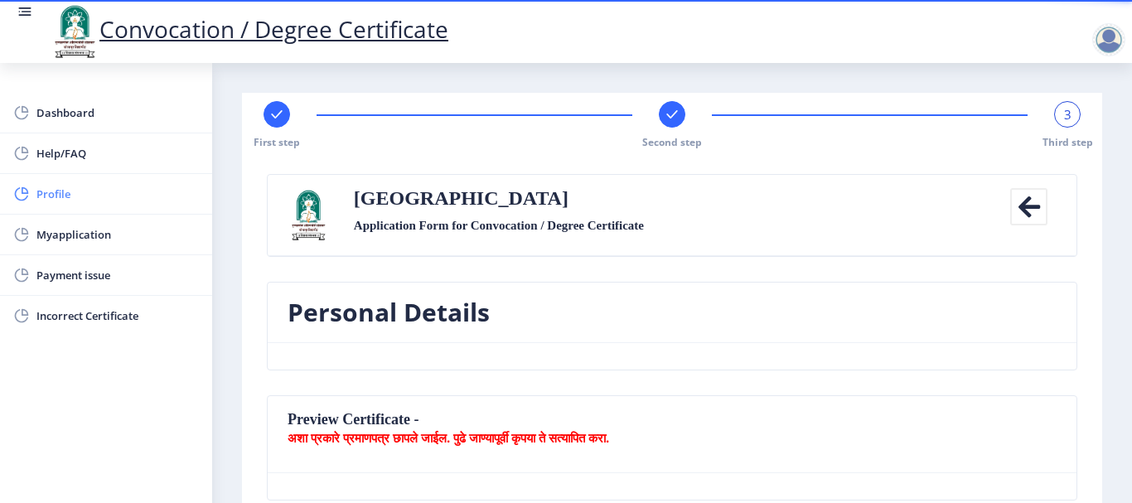
click at [64, 187] on span "Profile" at bounding box center [117, 194] width 162 height 20
select select
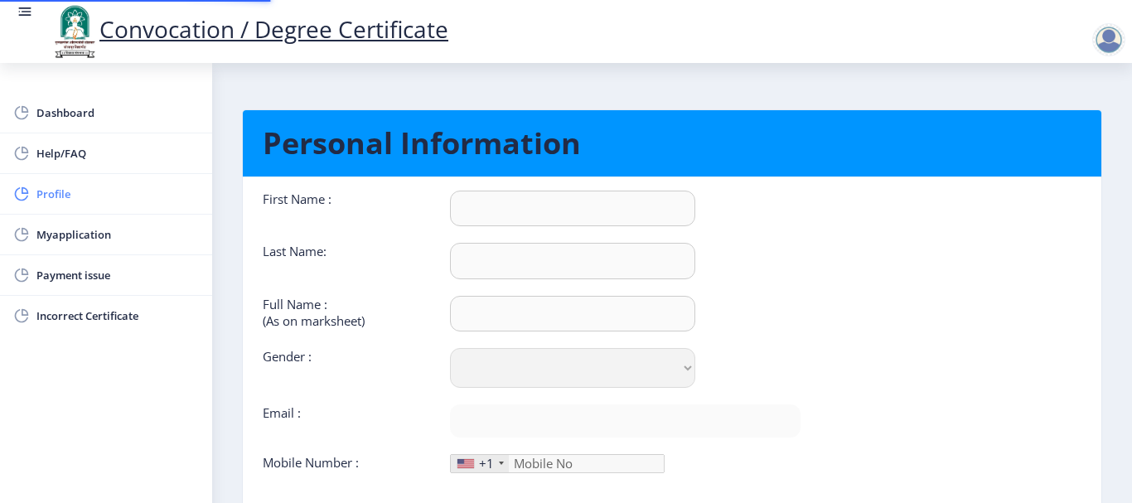
type input "SAVITA"
type input "[PERSON_NAME]"
type input "[PERSON_NAME] GAUTAM"
select select "[DEMOGRAPHIC_DATA]"
type input "[EMAIL_ADDRESS][DOMAIN_NAME]"
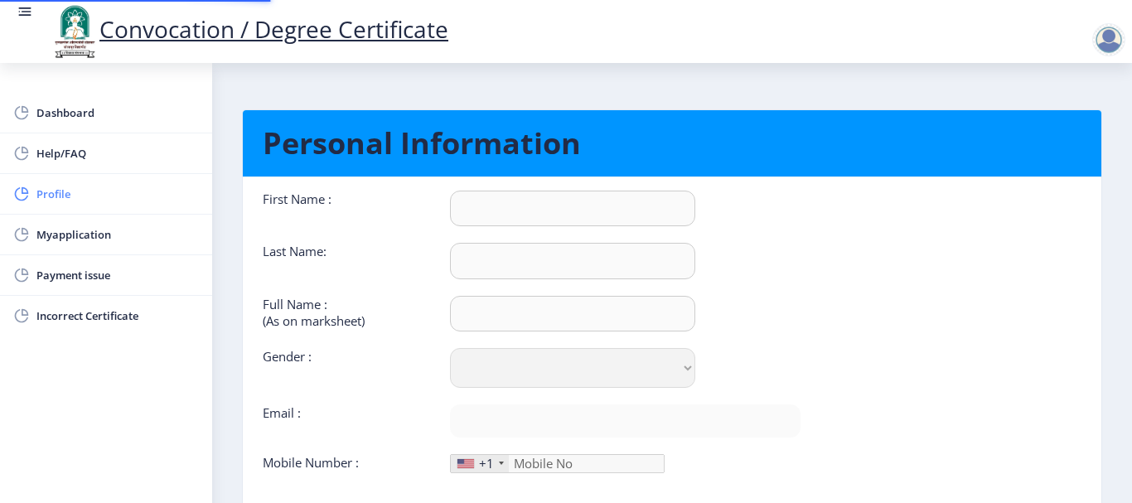
type input "9970230388"
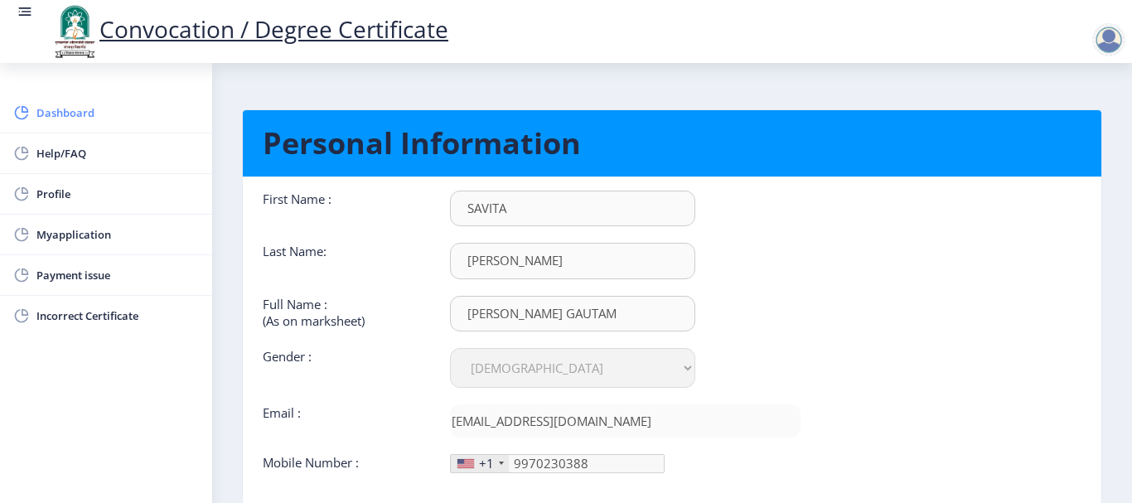
click at [79, 113] on span "Dashboard" at bounding box center [117, 113] width 162 height 20
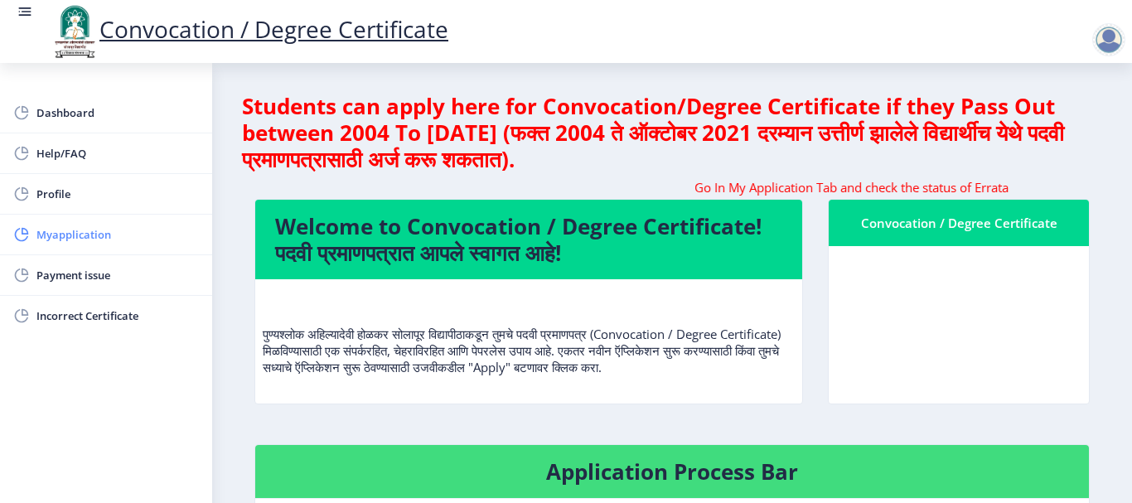
click at [37, 228] on span "Myapplication" at bounding box center [117, 235] width 162 height 20
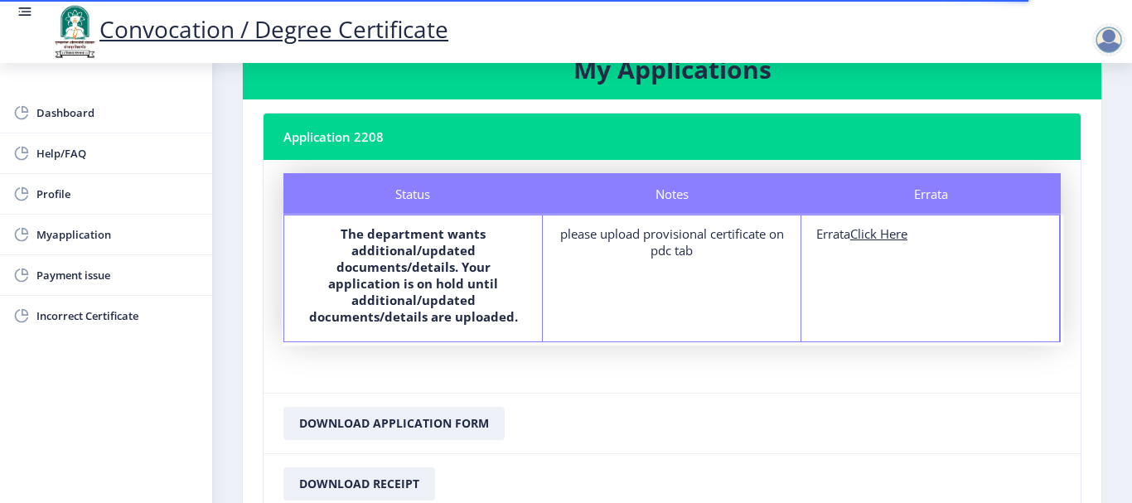
scroll to position [83, 0]
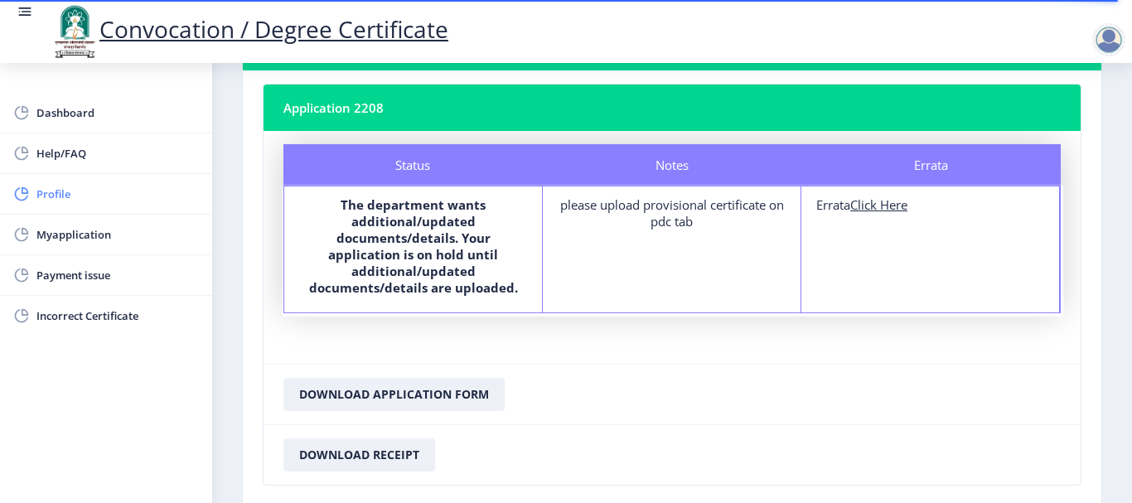
click at [46, 186] on span "Profile" at bounding box center [117, 194] width 162 height 20
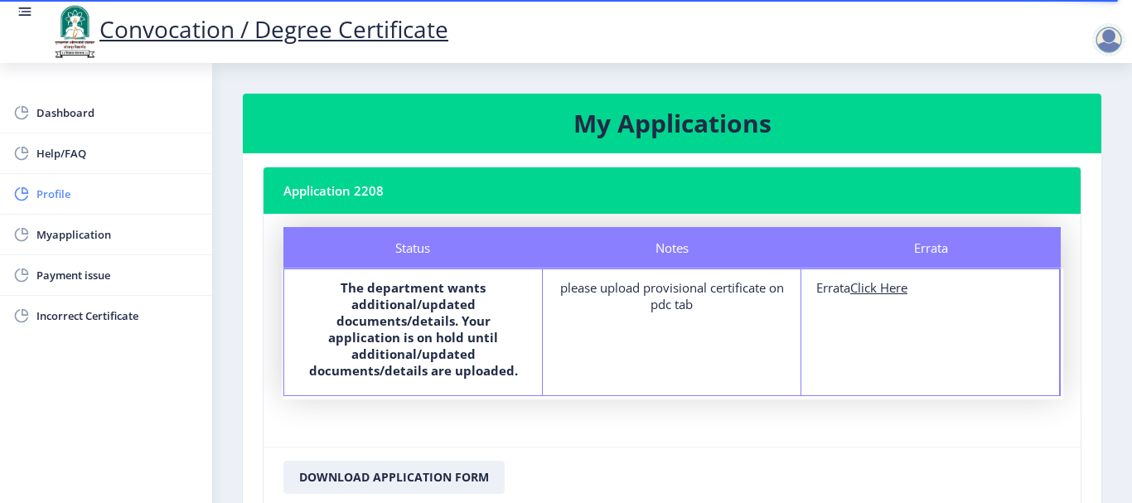
select select "[DEMOGRAPHIC_DATA]"
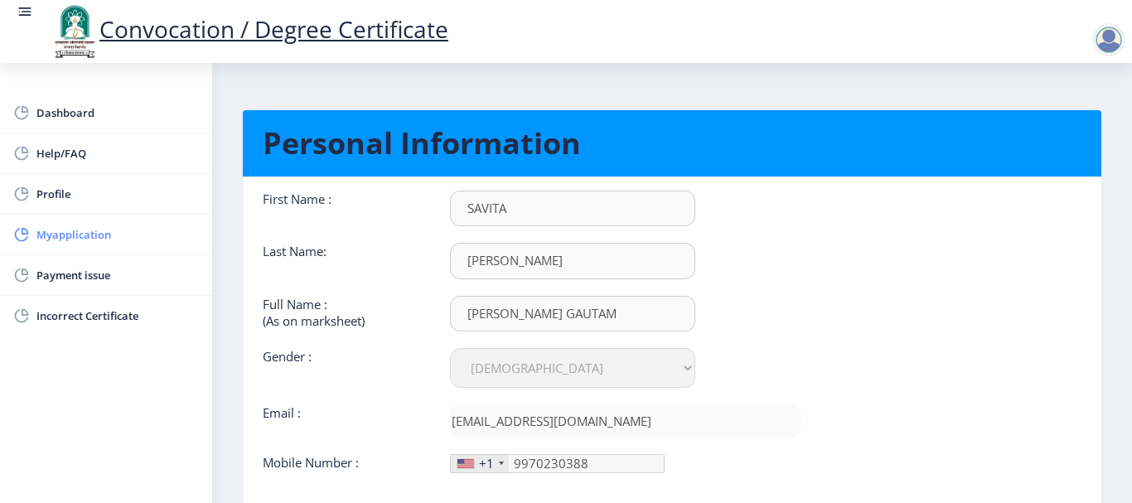
click at [78, 245] on link "Myapplication" at bounding box center [106, 235] width 212 height 40
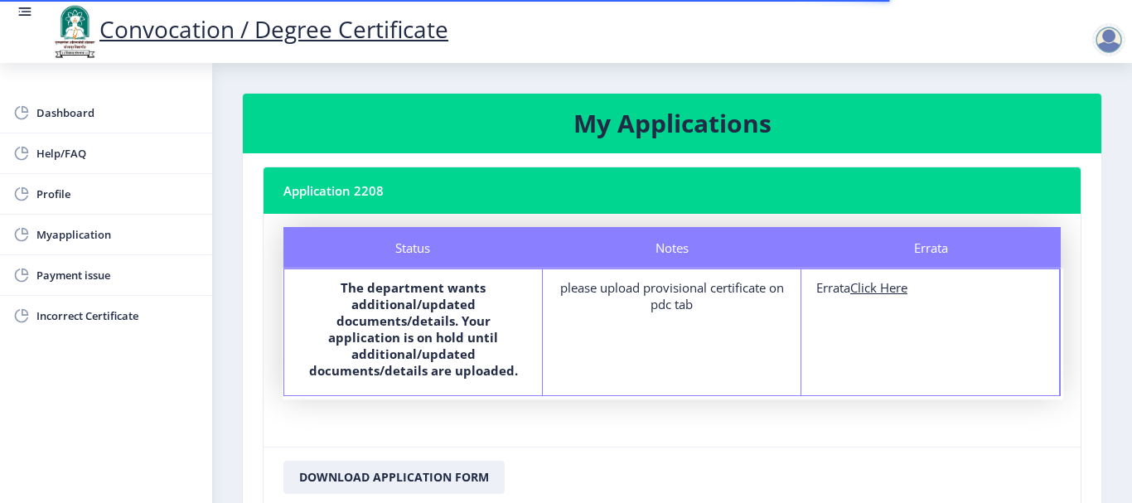
click at [868, 288] on u "Click Here" at bounding box center [878, 287] width 57 height 17
select select
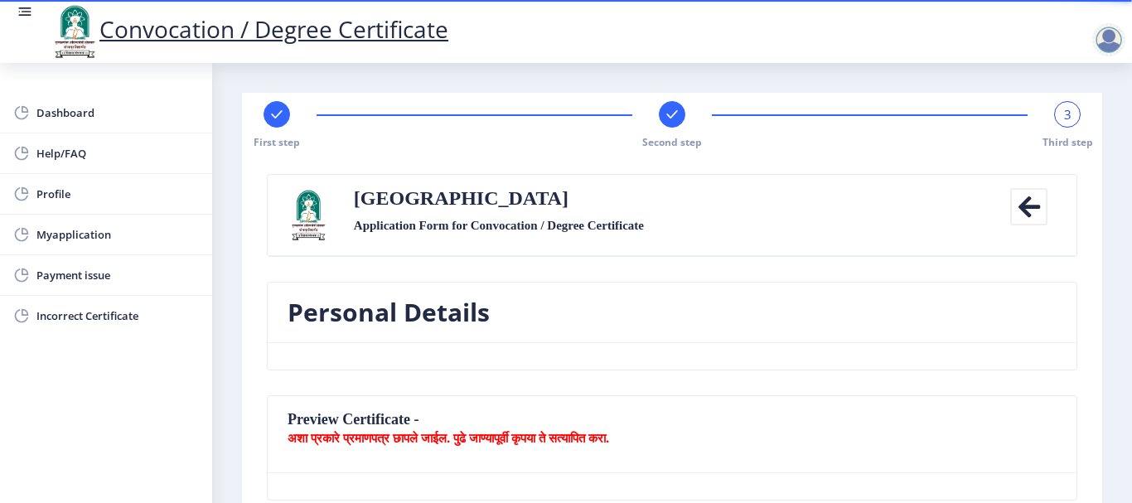
click at [1057, 119] on div "3" at bounding box center [1067, 114] width 27 height 27
click at [1061, 103] on div "3" at bounding box center [1067, 114] width 27 height 27
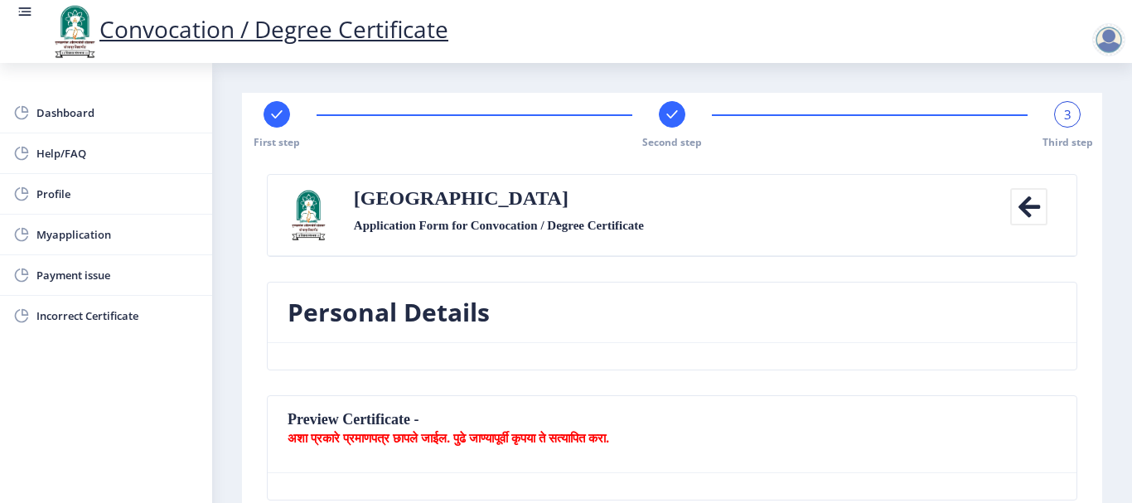
scroll to position [83, 0]
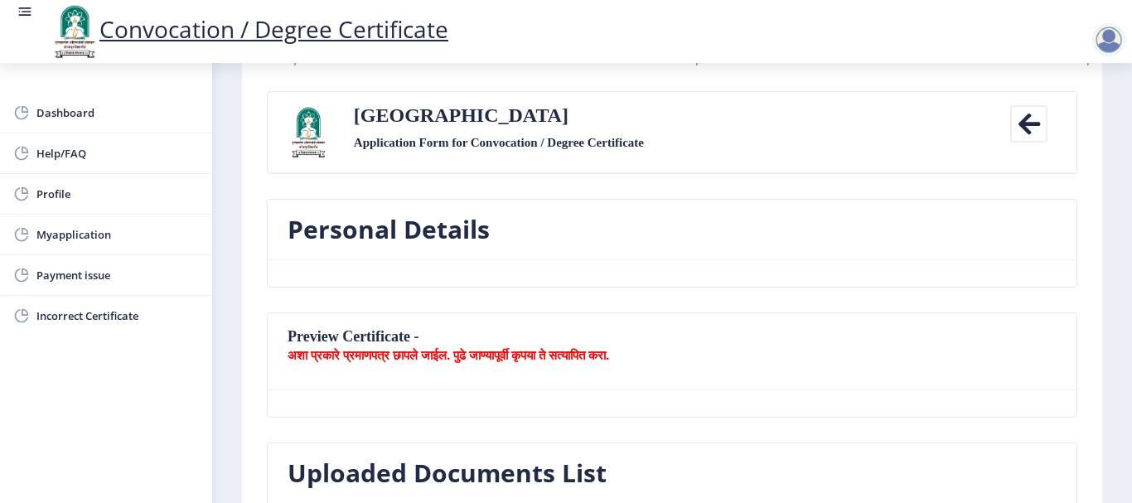
click at [379, 329] on nb-card-header "Preview Certificate - अशा प्रकारे प्रमाणपत्र छापले जाईल. पुढे जाण्यापूर्वी कृपय…" at bounding box center [672, 351] width 809 height 77
click at [425, 357] on b "अशा प्रकारे प्रमाणपत्र छापले जाईल. पुढे जाण्यापूर्वी कृपया ते सत्यापित करा." at bounding box center [448, 354] width 321 height 17
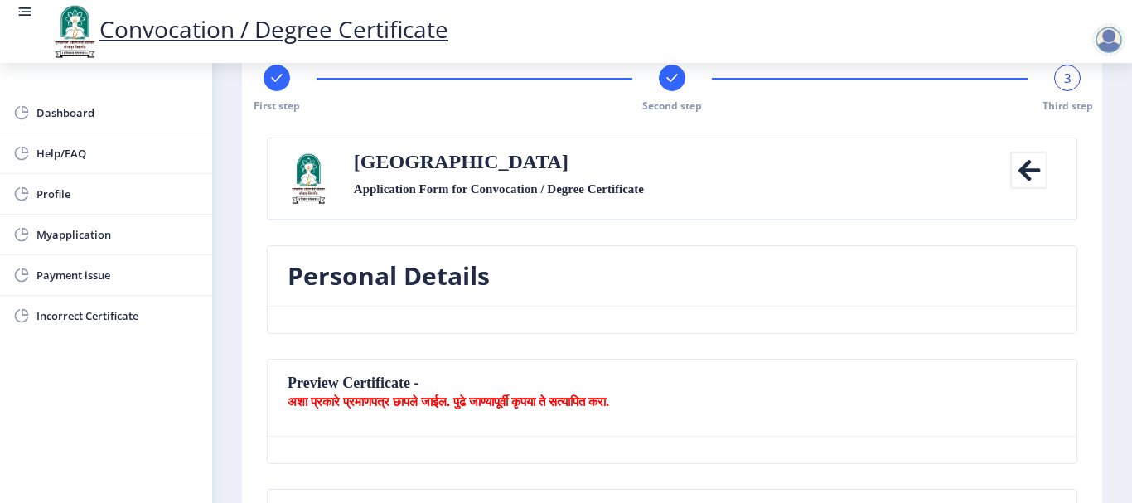
scroll to position [0, 0]
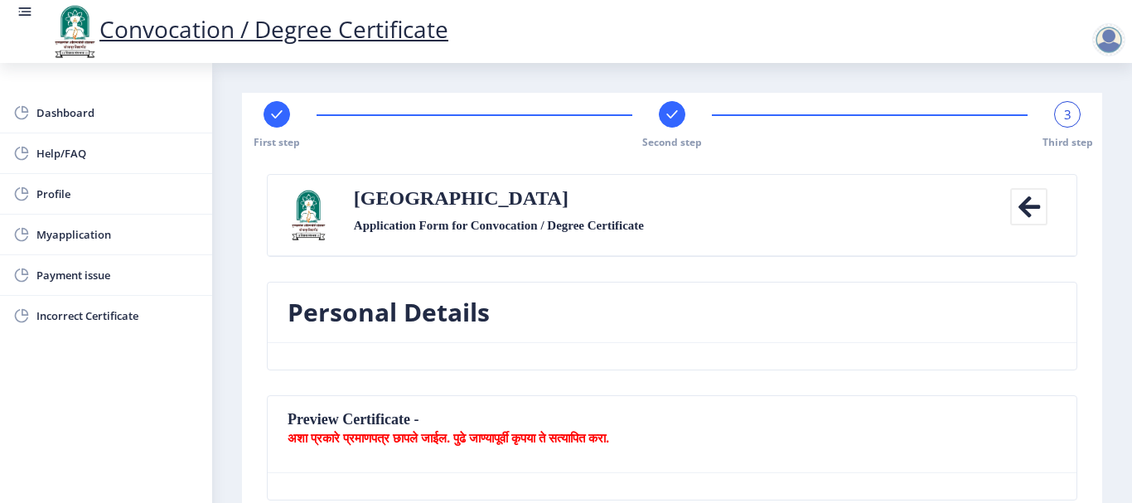
click at [1032, 207] on icon at bounding box center [1028, 206] width 37 height 37
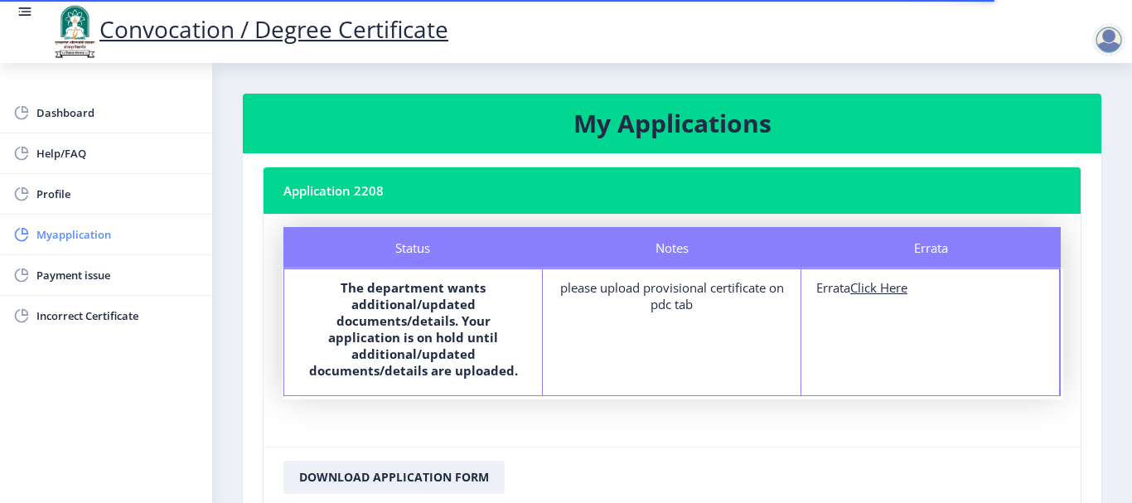
click at [70, 233] on span "Myapplication" at bounding box center [117, 235] width 162 height 20
click at [60, 184] on span "Profile" at bounding box center [117, 194] width 162 height 20
select select
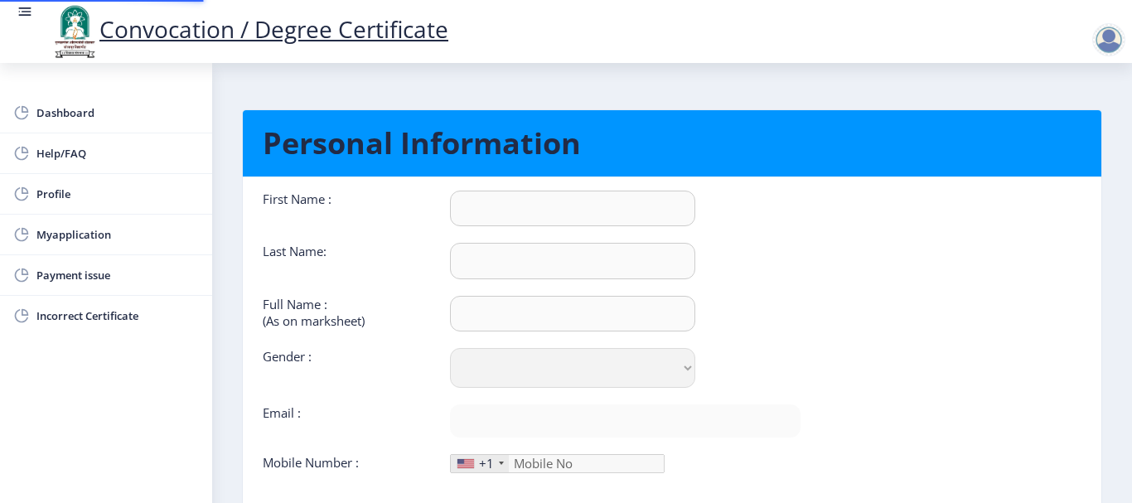
type input "SAVITA"
type input "[PERSON_NAME]"
type input "[PERSON_NAME] GAUTAM"
select select "[DEMOGRAPHIC_DATA]"
type input "[EMAIL_ADDRESS][DOMAIN_NAME]"
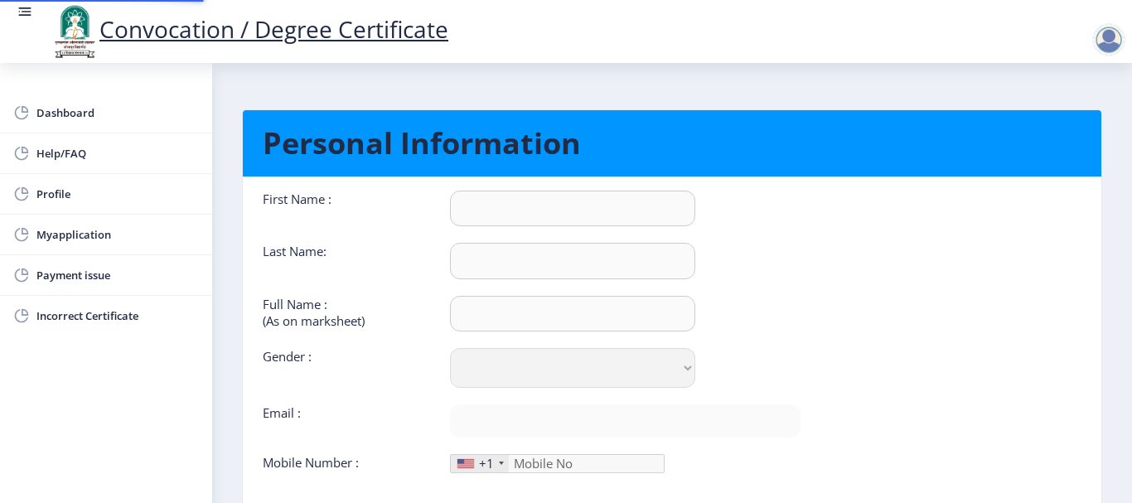
type input "9970230388"
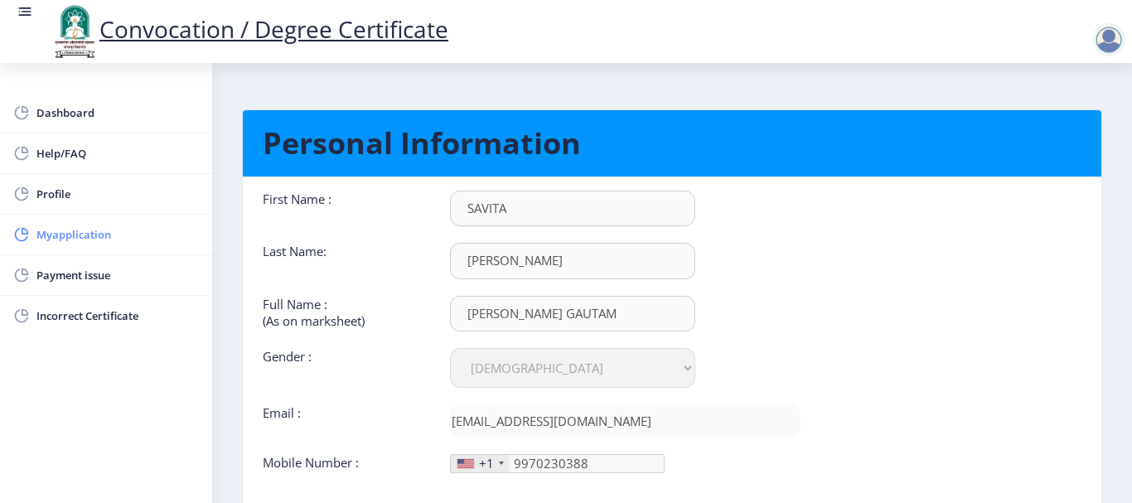
click at [57, 232] on span "Myapplication" at bounding box center [117, 235] width 162 height 20
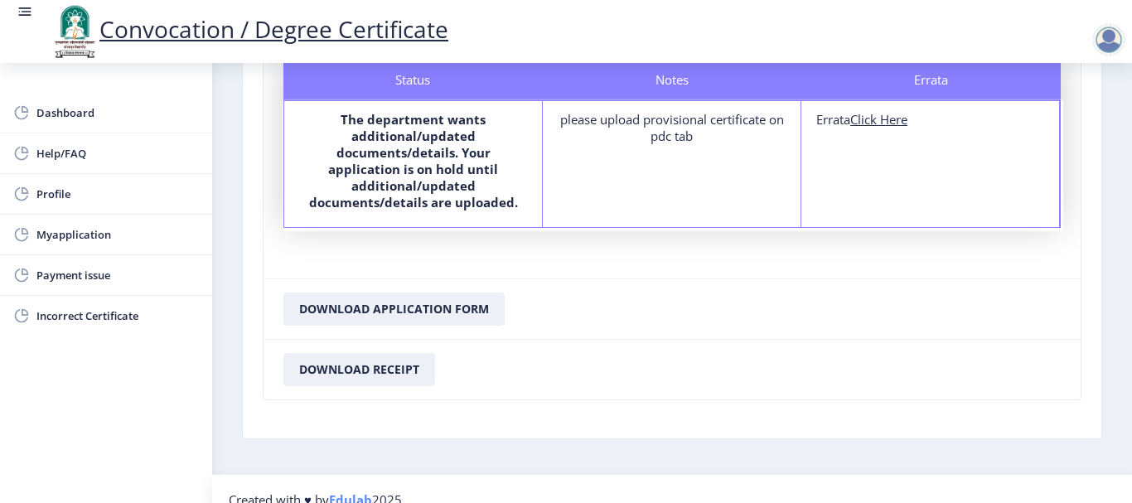
scroll to position [173, 0]
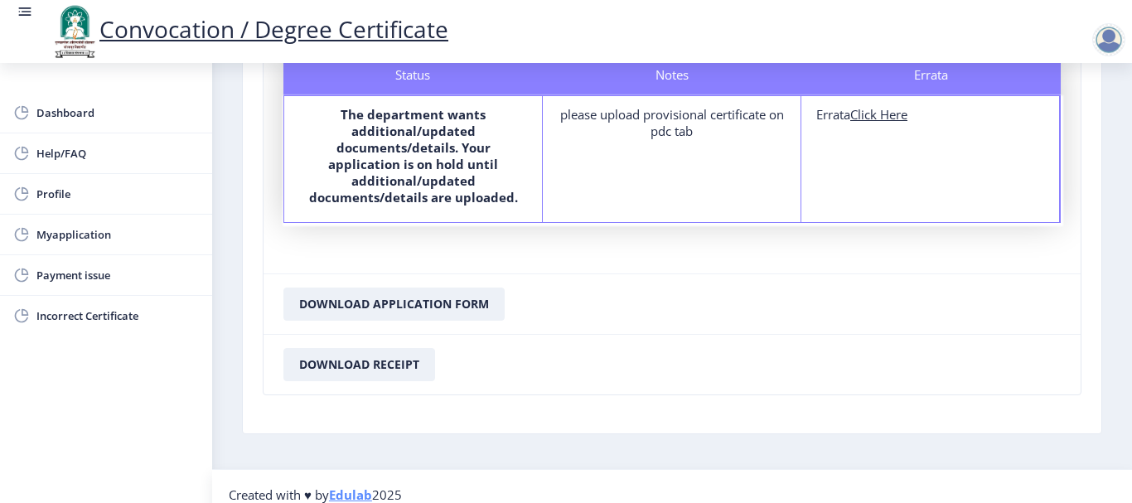
click at [485, 184] on b "The department wants additional/updated documents/details. Your application is …" at bounding box center [413, 155] width 209 height 99
click at [482, 172] on b "The department wants additional/updated documents/details. Your application is …" at bounding box center [413, 155] width 209 height 99
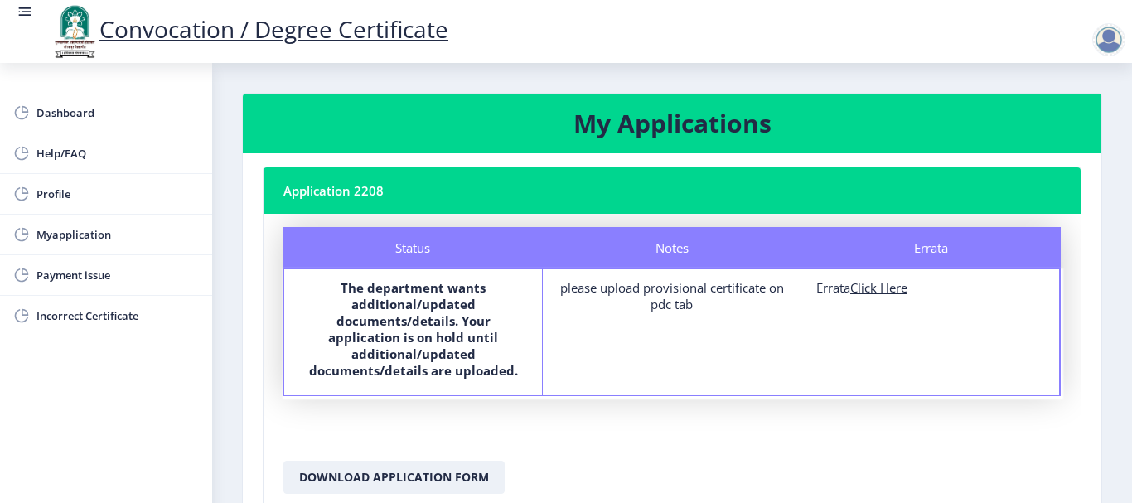
click at [622, 109] on h3 "My Applications" at bounding box center [672, 123] width 819 height 33
click at [875, 290] on u "Click Here" at bounding box center [878, 287] width 57 height 17
select select
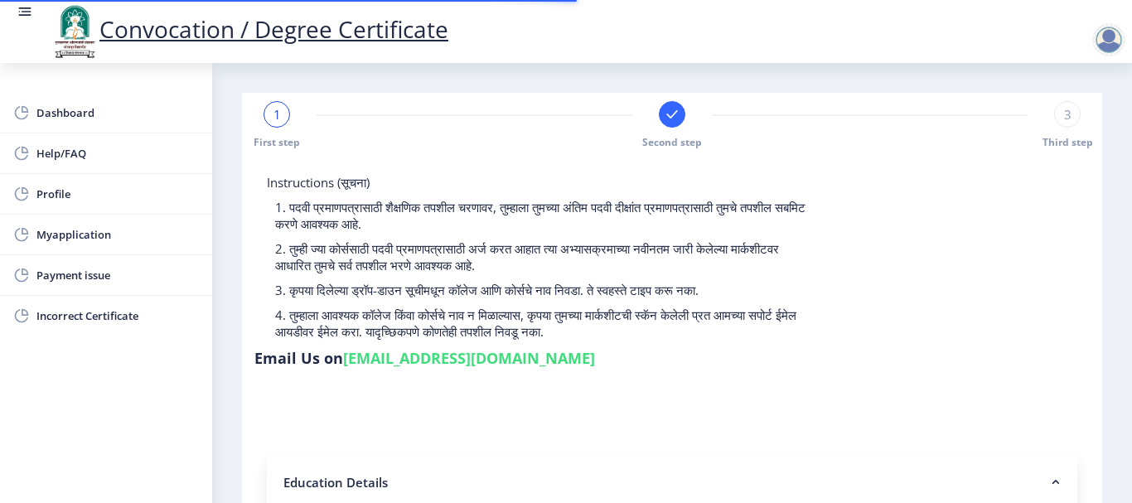
type input "[PERSON_NAME] GAUTAM"
type input "[PERSON_NAME]"
type input "2012032500219241"
select select "Regular"
select select "2013"
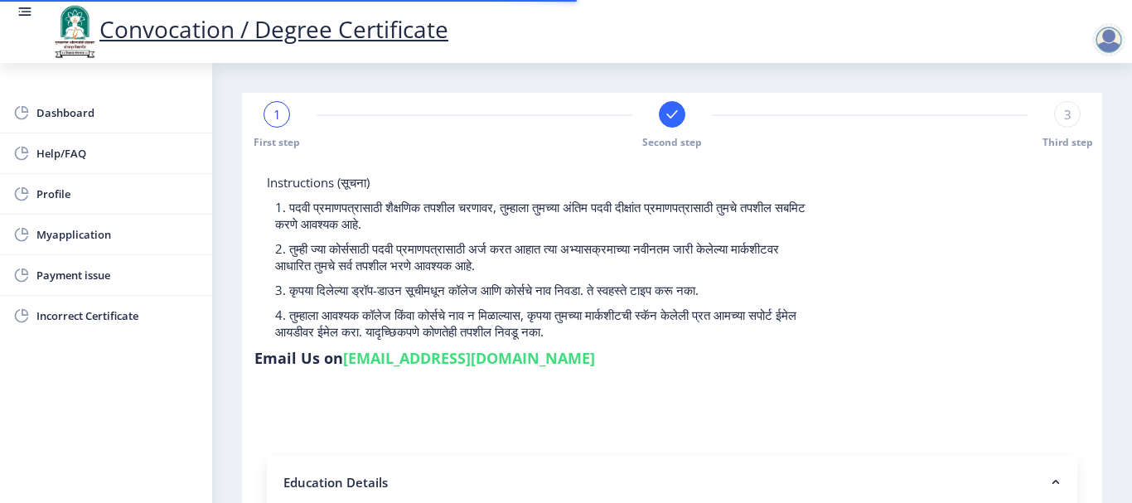
select select "March"
select select "FIRST CLASS"
type input "000009"
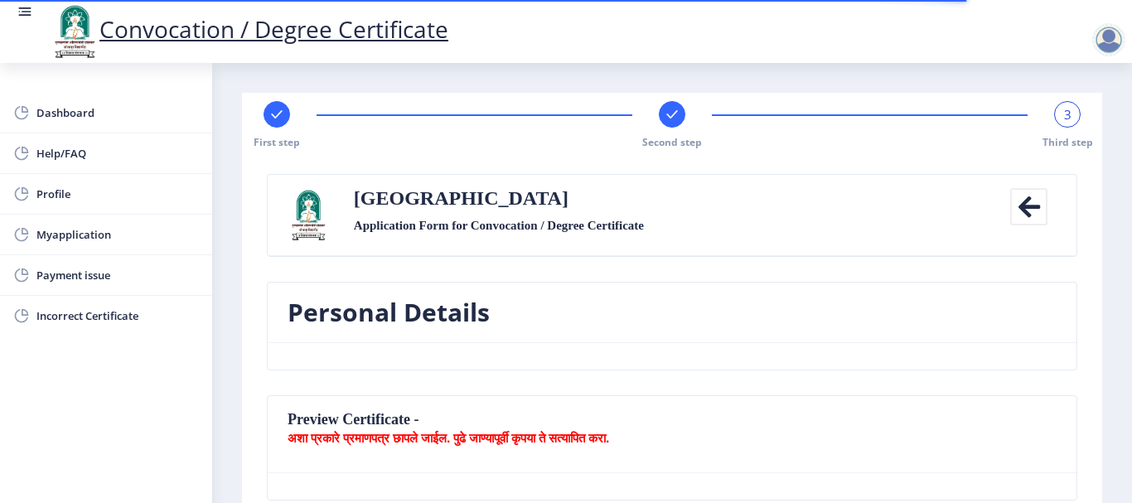
click at [685, 108] on div "First step Second step 3 Third step" at bounding box center [671, 125] width 843 height 48
drag, startPoint x: 672, startPoint y: 111, endPoint x: 485, endPoint y: 106, distance: 187.3
click at [672, 111] on rect at bounding box center [672, 114] width 17 height 17
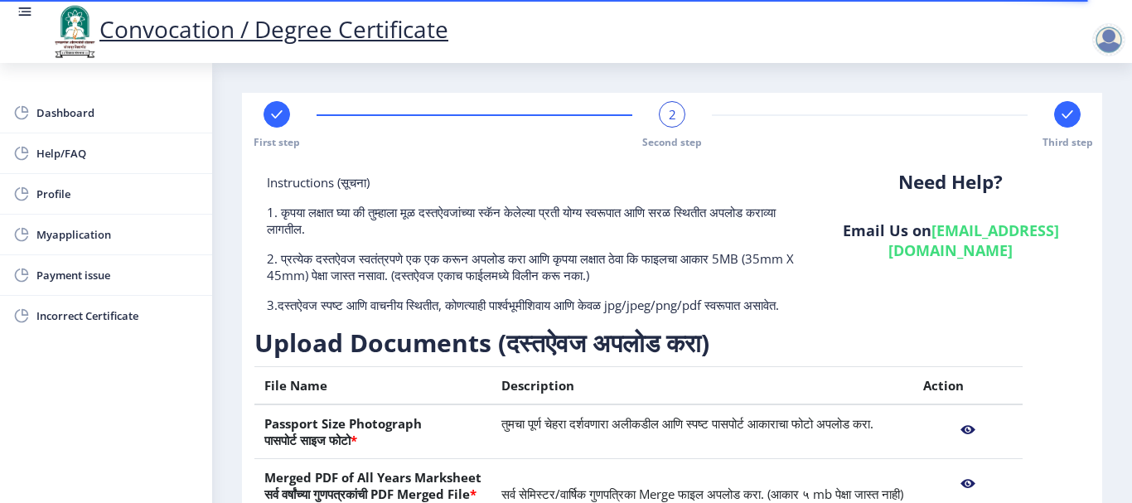
click at [270, 115] on rect at bounding box center [276, 114] width 17 height 17
select select "Regular"
select select "2013"
select select "March"
select select "FIRST CLASS"
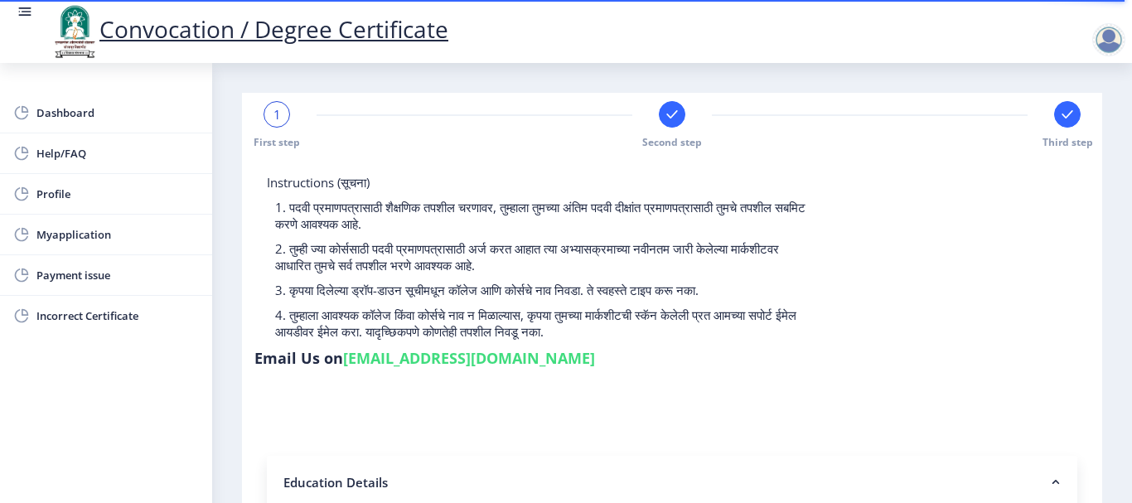
click at [666, 117] on rect at bounding box center [672, 114] width 17 height 17
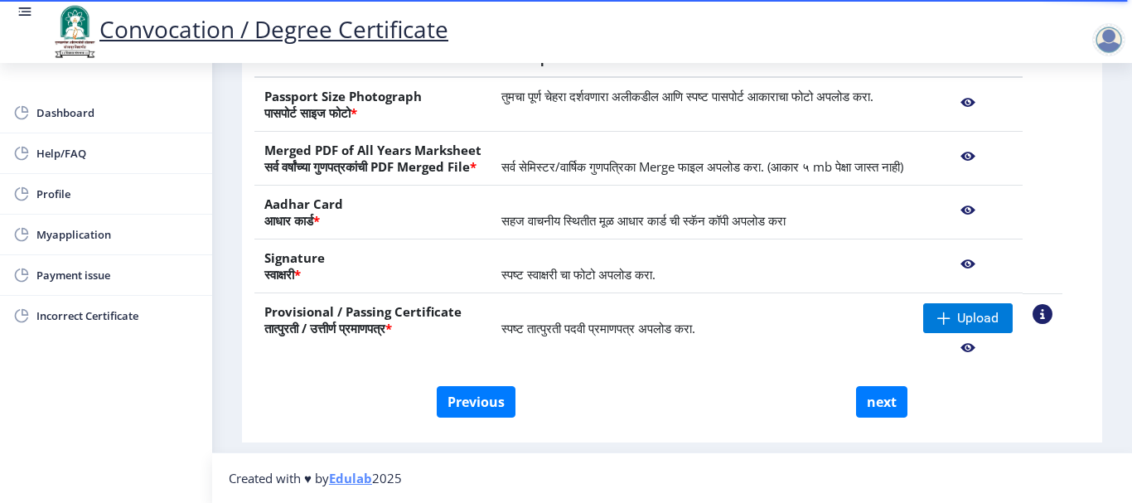
scroll to position [360, 0]
click at [995, 312] on span "Upload" at bounding box center [977, 318] width 41 height 17
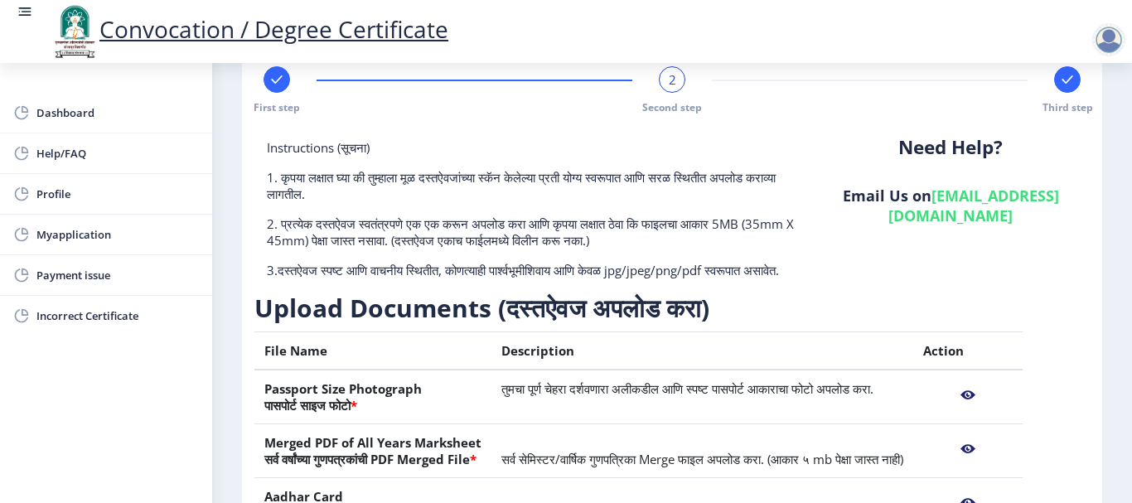
scroll to position [0, 0]
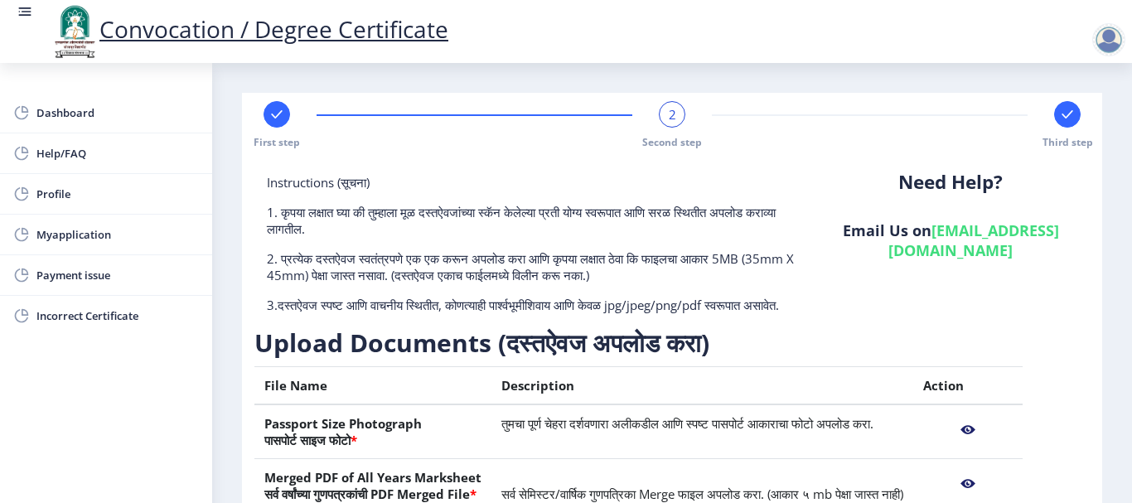
click at [1075, 109] on div "Third step" at bounding box center [1067, 125] width 27 height 48
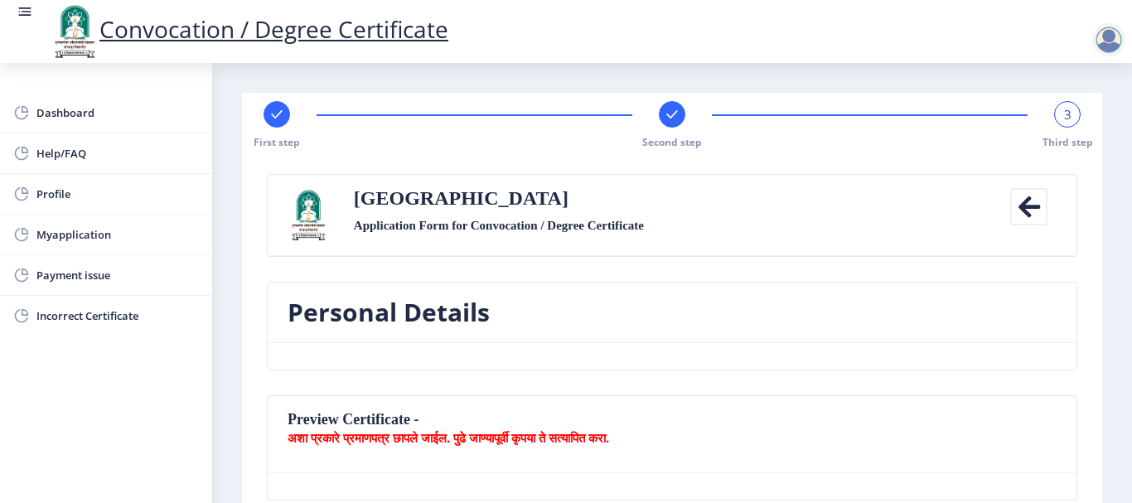
click at [676, 113] on rect at bounding box center [672, 114] width 17 height 17
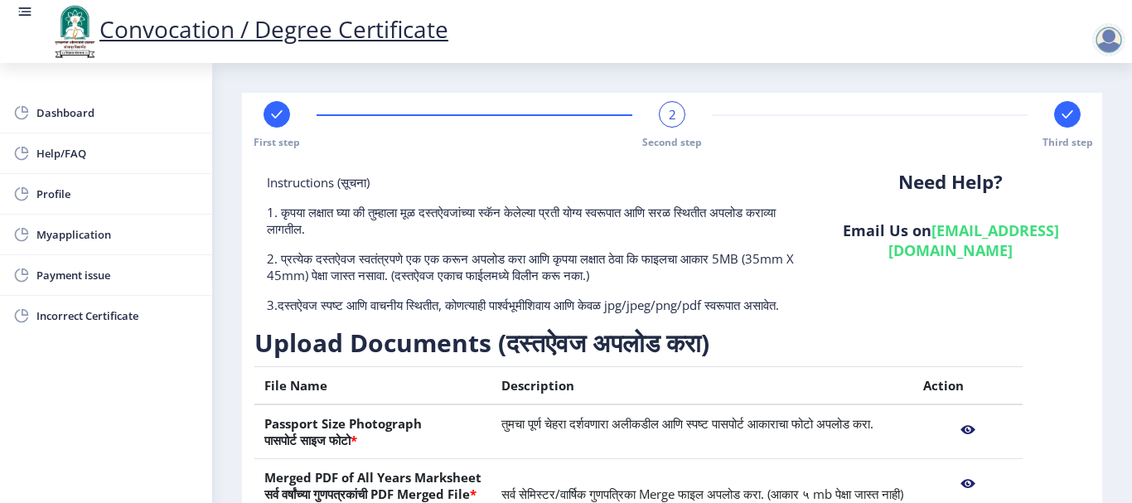
click at [281, 104] on div at bounding box center [276, 114] width 27 height 27
select select "Regular"
select select "2013"
select select "March"
select select "FIRST CLASS"
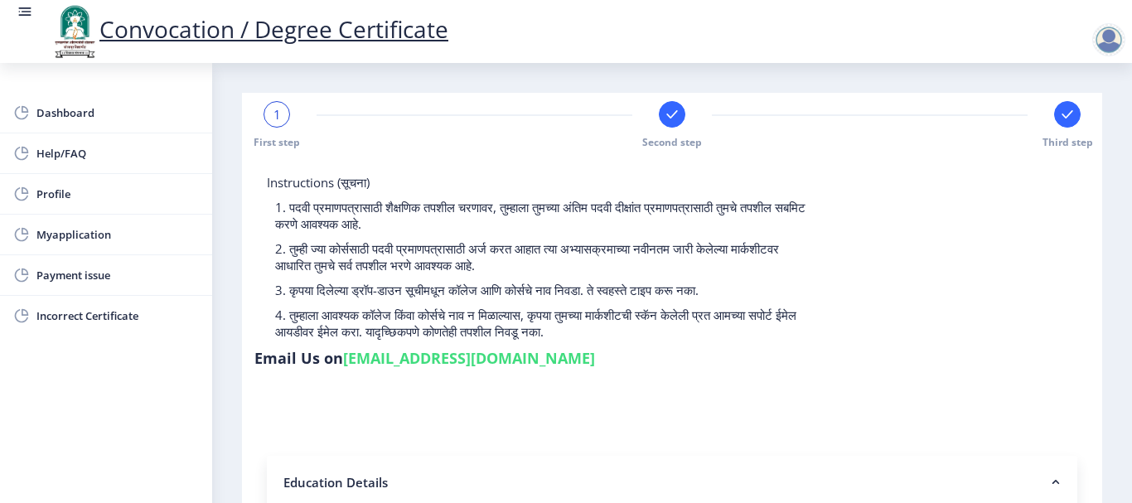
click at [669, 122] on rect at bounding box center [672, 114] width 17 height 17
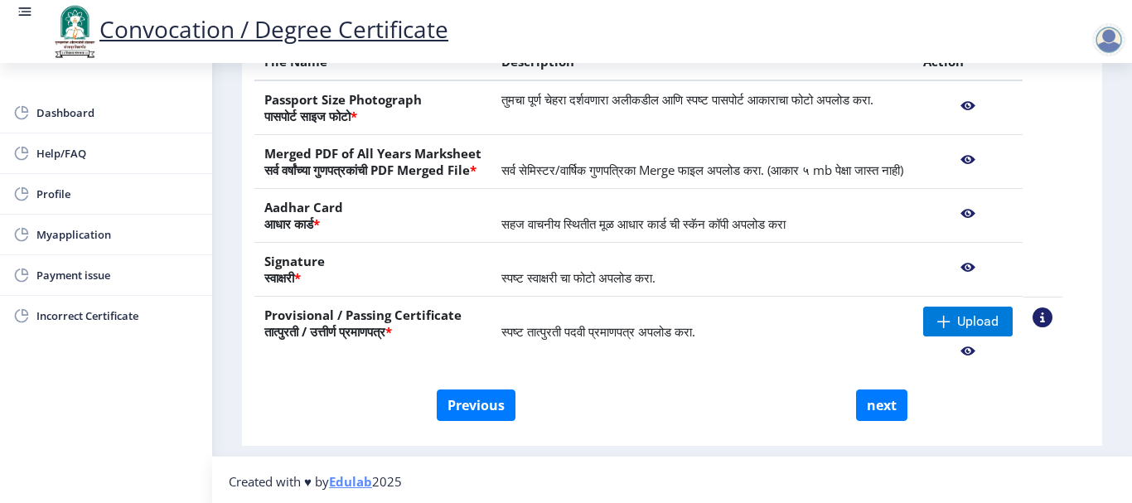
scroll to position [331, 0]
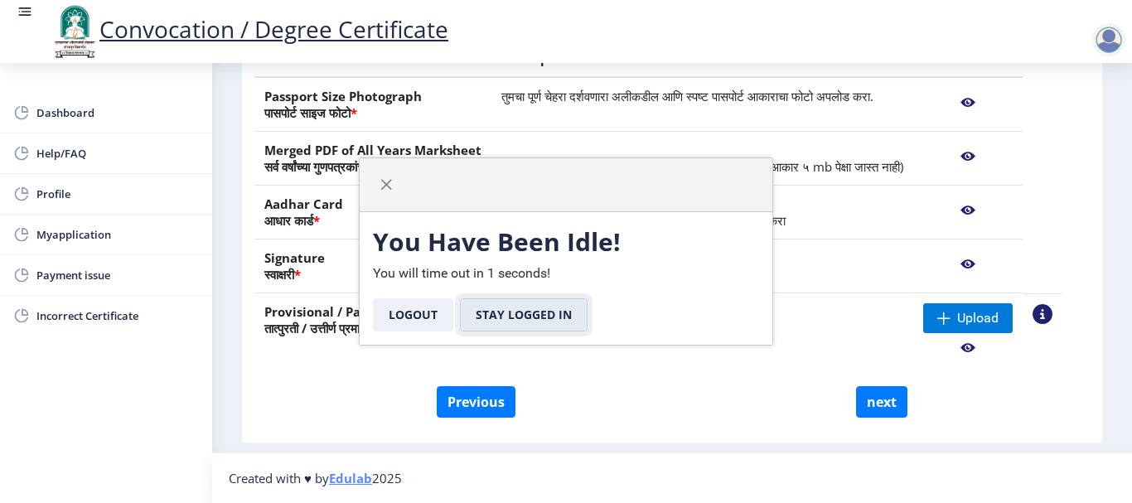
drag, startPoint x: 546, startPoint y: 305, endPoint x: 563, endPoint y: 302, distance: 16.9
click at [546, 302] on button "Stay Logged In" at bounding box center [524, 314] width 128 height 33
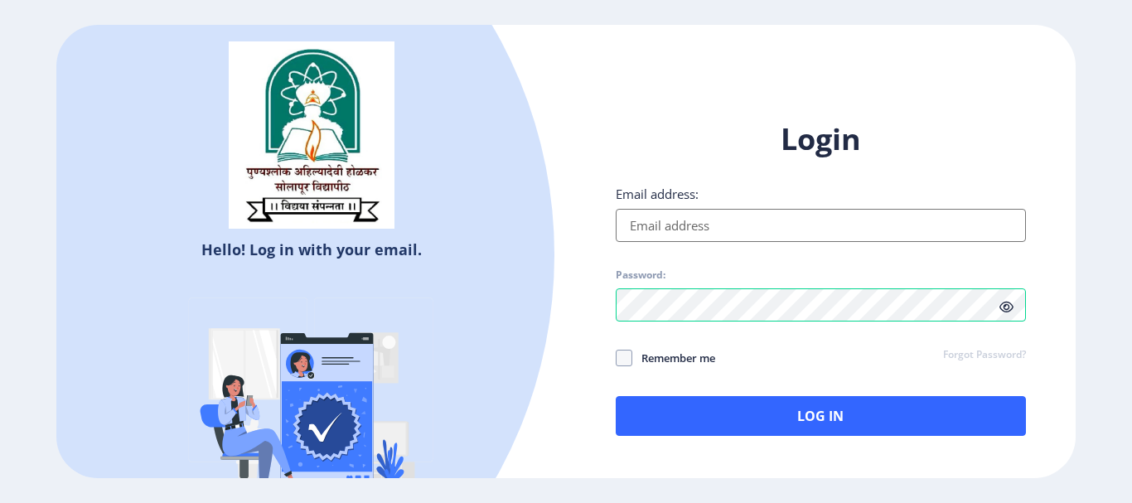
click at [725, 230] on input "Email address:" at bounding box center [821, 225] width 410 height 33
type input "[EMAIL_ADDRESS][DOMAIN_NAME]"
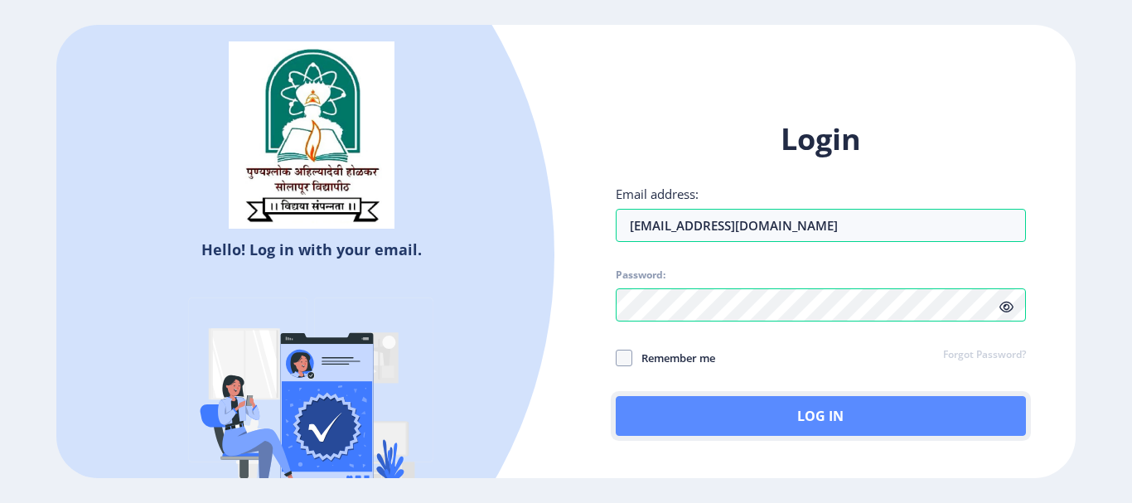
click at [741, 410] on button "Log In" at bounding box center [821, 416] width 410 height 40
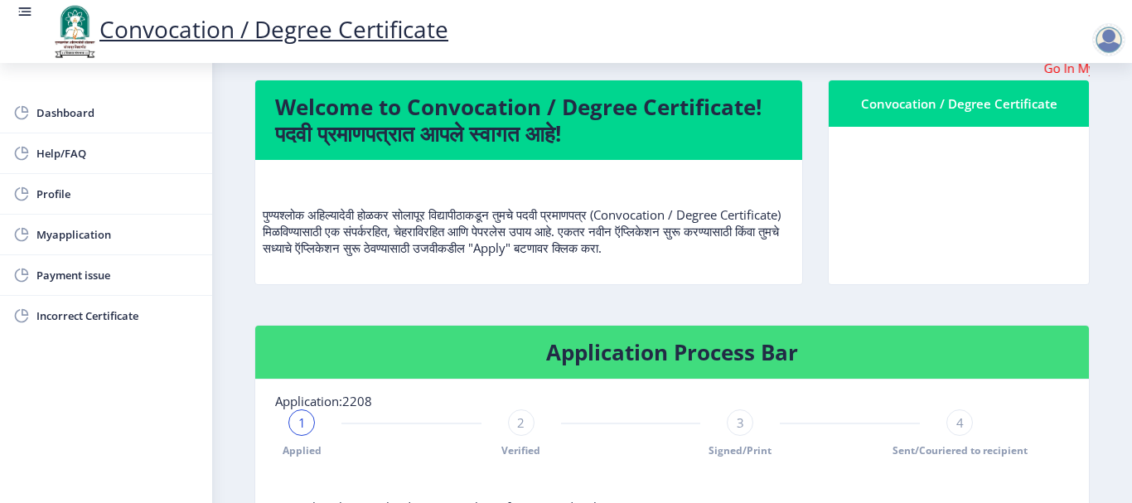
scroll to position [331, 0]
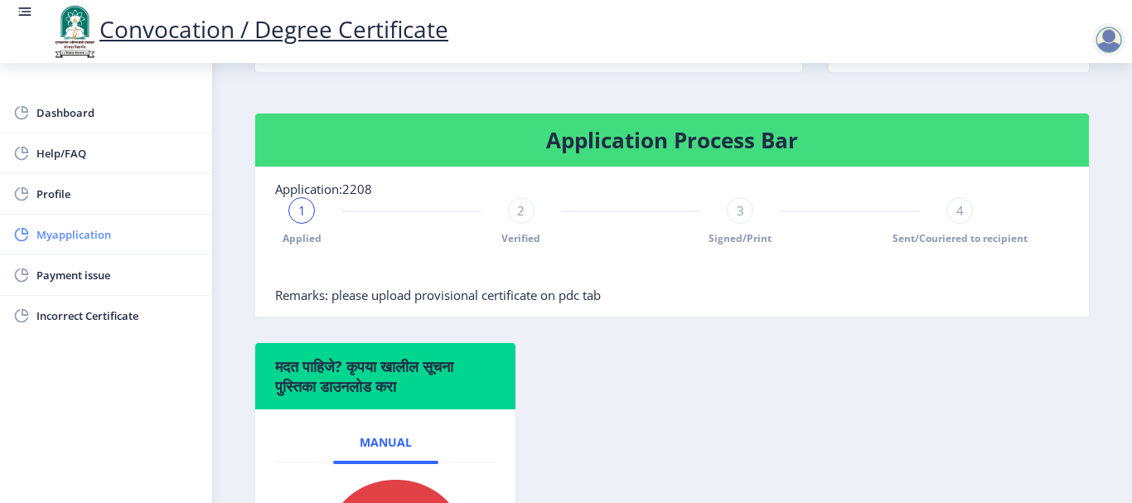
click at [146, 231] on span "Myapplication" at bounding box center [117, 235] width 162 height 20
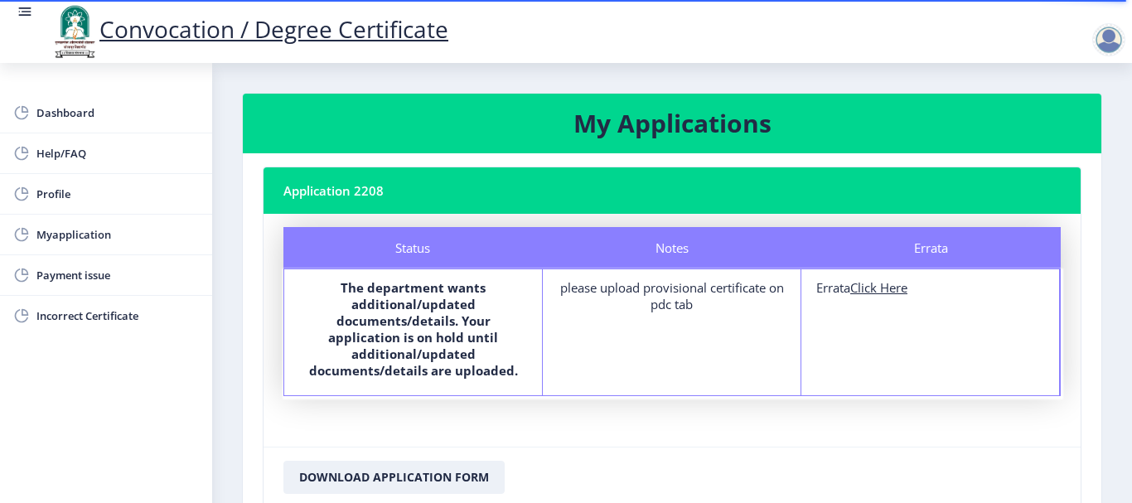
click at [874, 290] on u "Click Here" at bounding box center [878, 287] width 57 height 17
select select
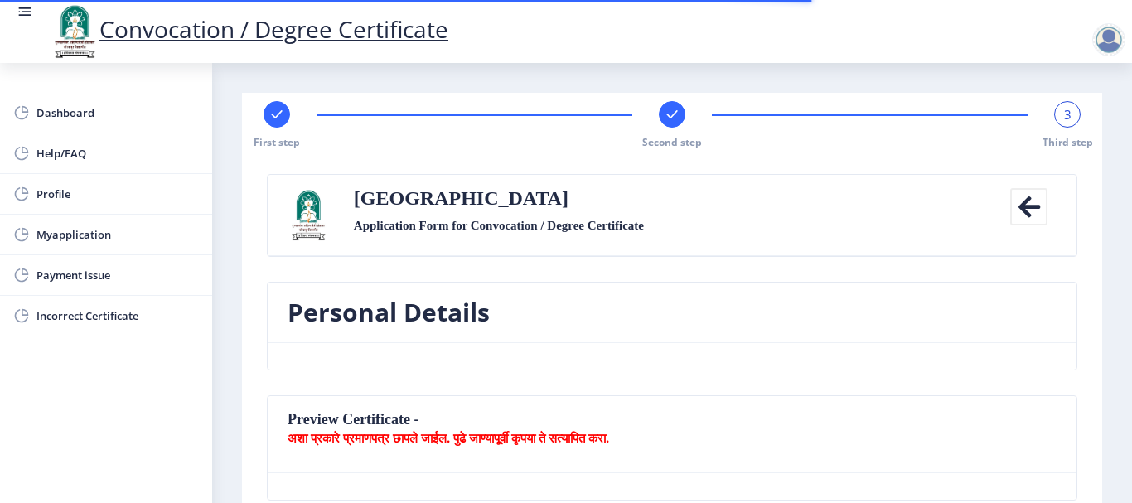
click at [669, 122] on rect at bounding box center [672, 114] width 17 height 17
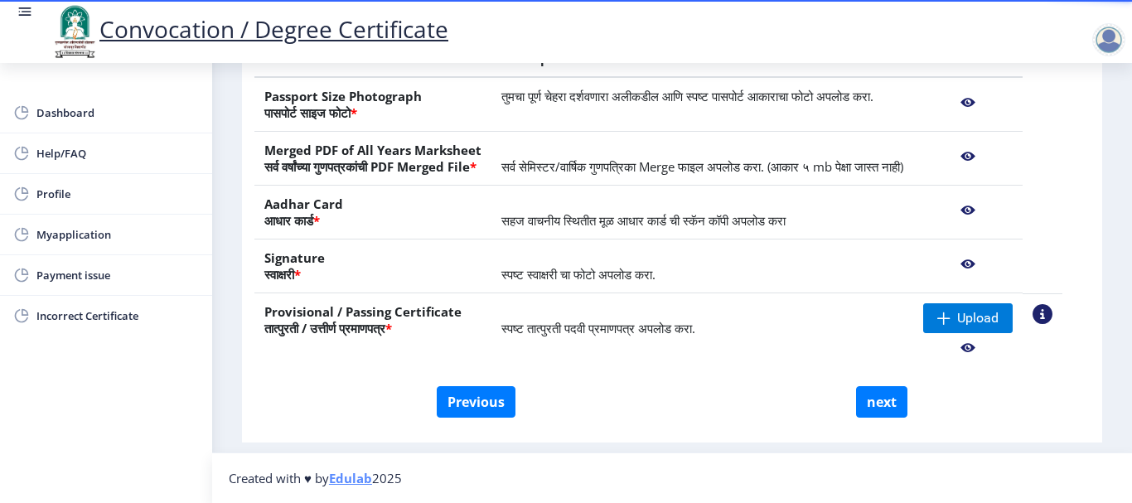
scroll to position [360, 0]
click at [992, 319] on span "Upload" at bounding box center [977, 318] width 41 height 17
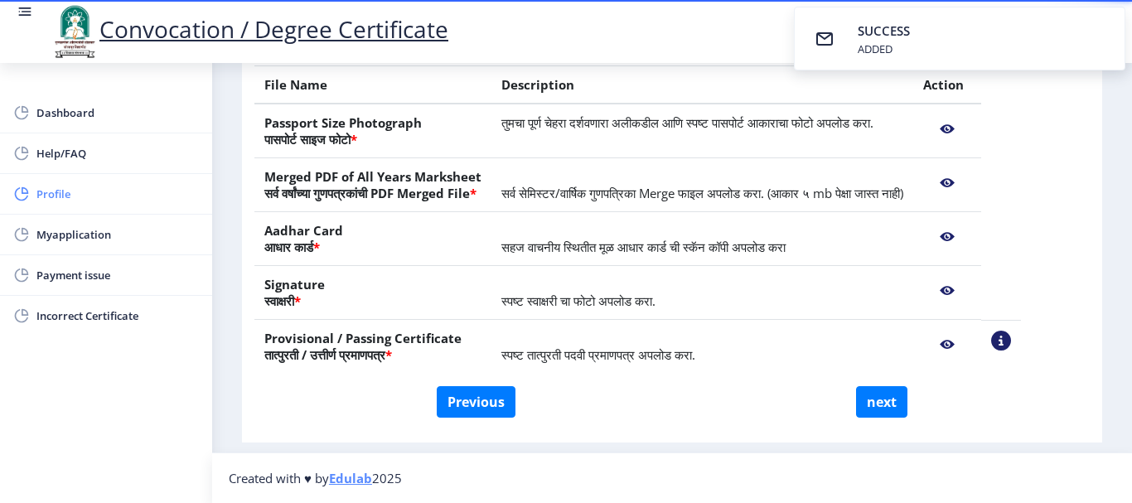
click at [86, 201] on span "Profile" at bounding box center [117, 194] width 162 height 20
select select
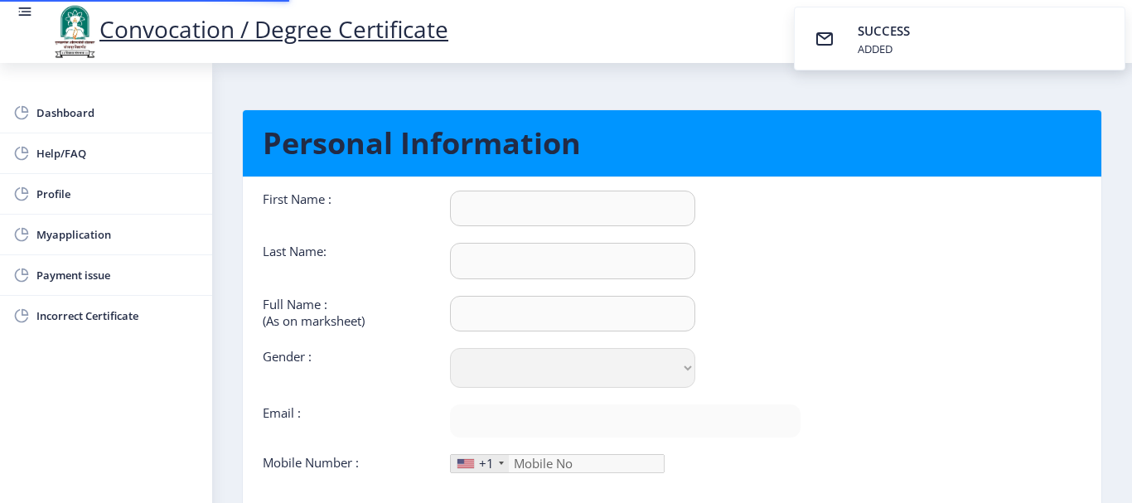
type input "SAVITA"
type input "[PERSON_NAME]"
type input "[PERSON_NAME] GAUTAM"
select select "[DEMOGRAPHIC_DATA]"
type input "[EMAIL_ADDRESS][DOMAIN_NAME]"
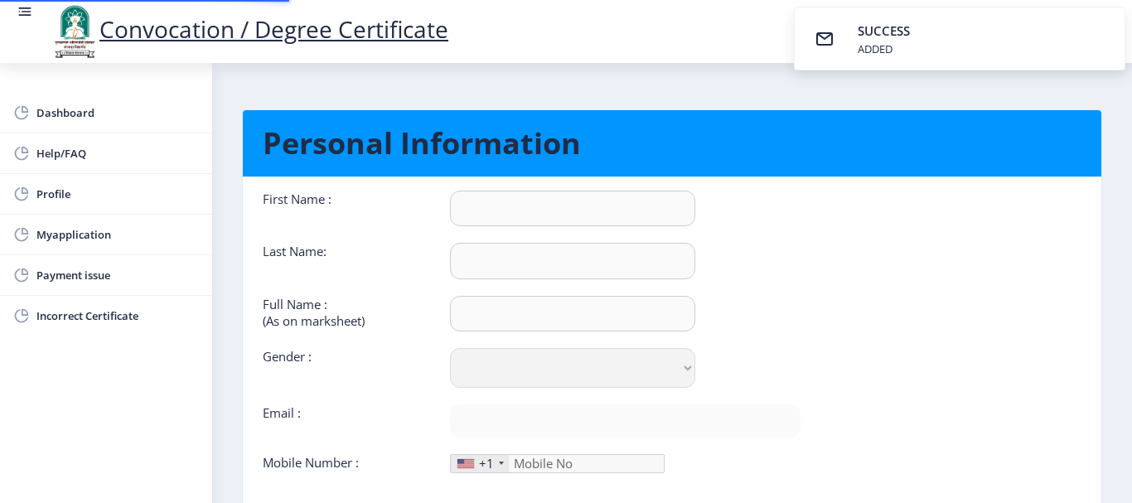
type input "9970230388"
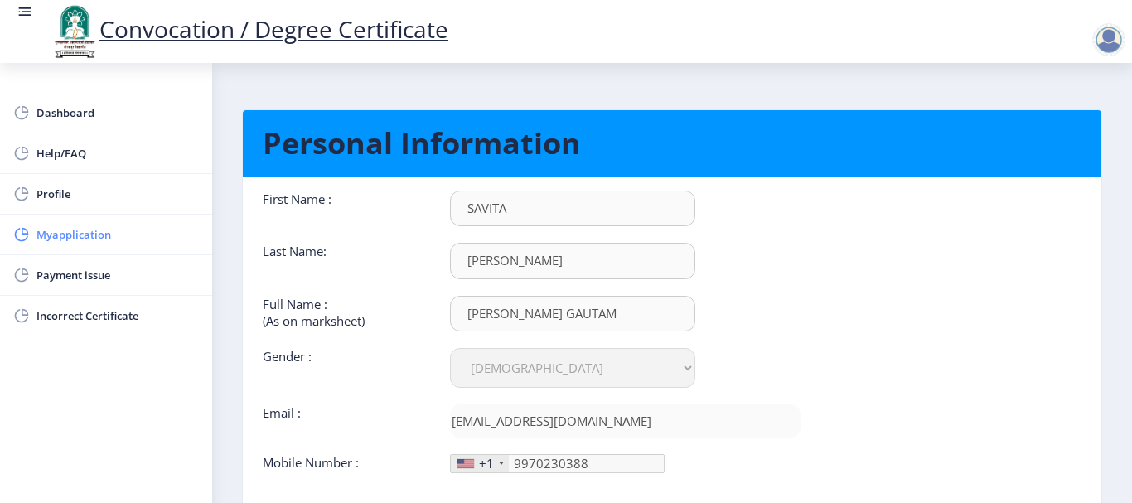
click at [123, 237] on span "Myapplication" at bounding box center [117, 235] width 162 height 20
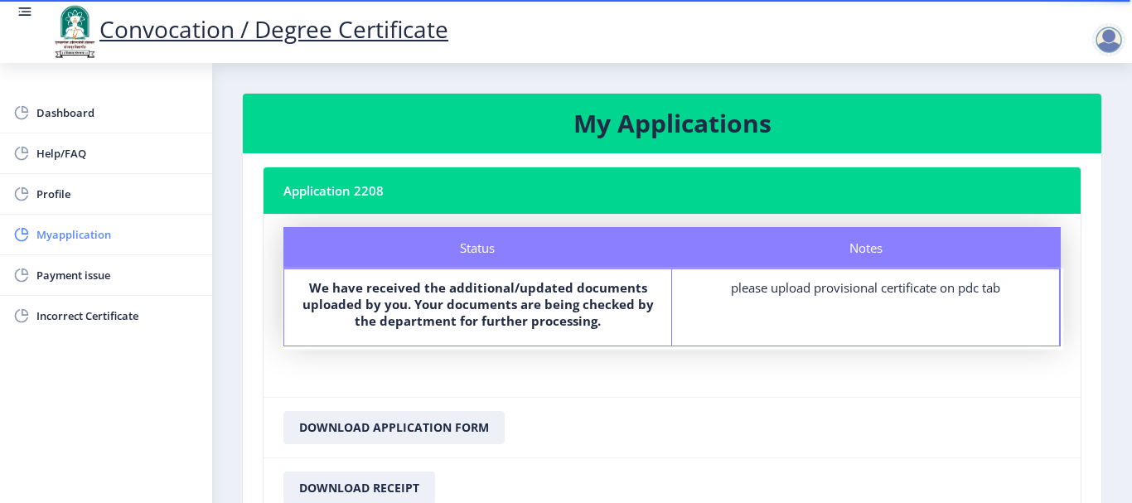
click at [75, 242] on span "Myapplication" at bounding box center [117, 235] width 162 height 20
click at [95, 234] on span "Myapplication" at bounding box center [117, 235] width 162 height 20
click at [81, 234] on span "Myapplication" at bounding box center [117, 235] width 162 height 20
